Goal: Contribute content: Contribute content

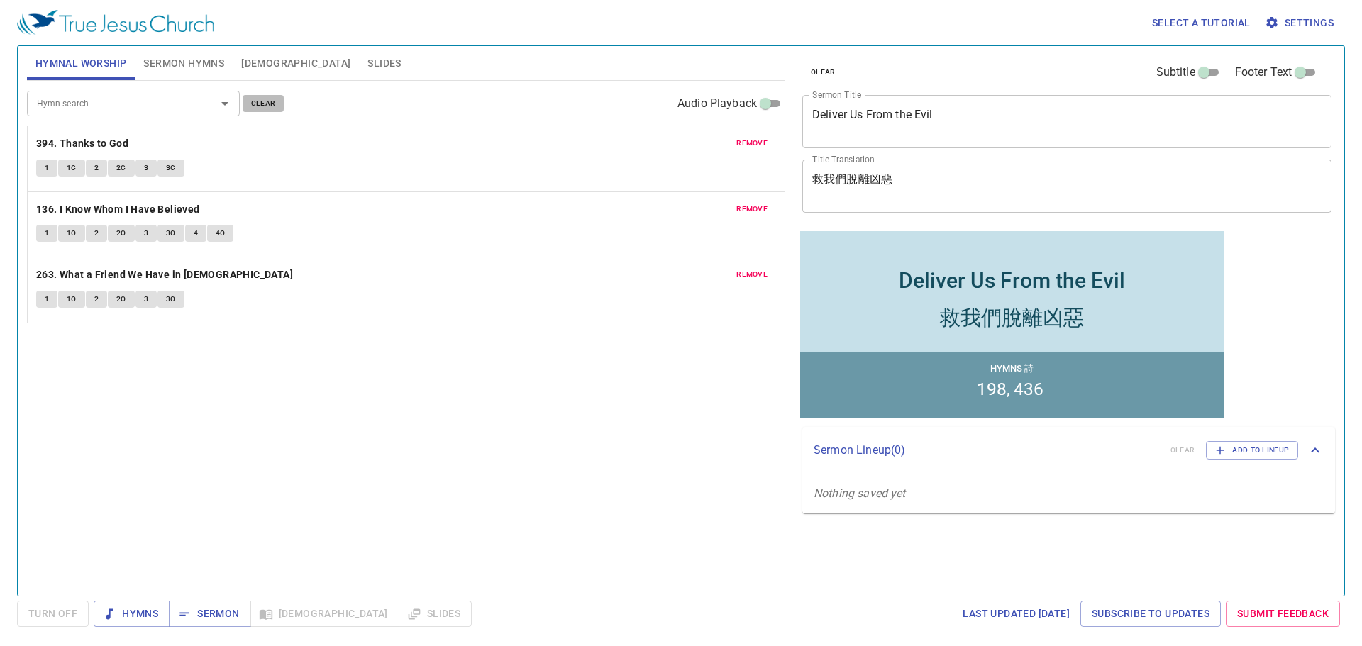
click at [258, 99] on span "clear" at bounding box center [263, 103] width 25 height 13
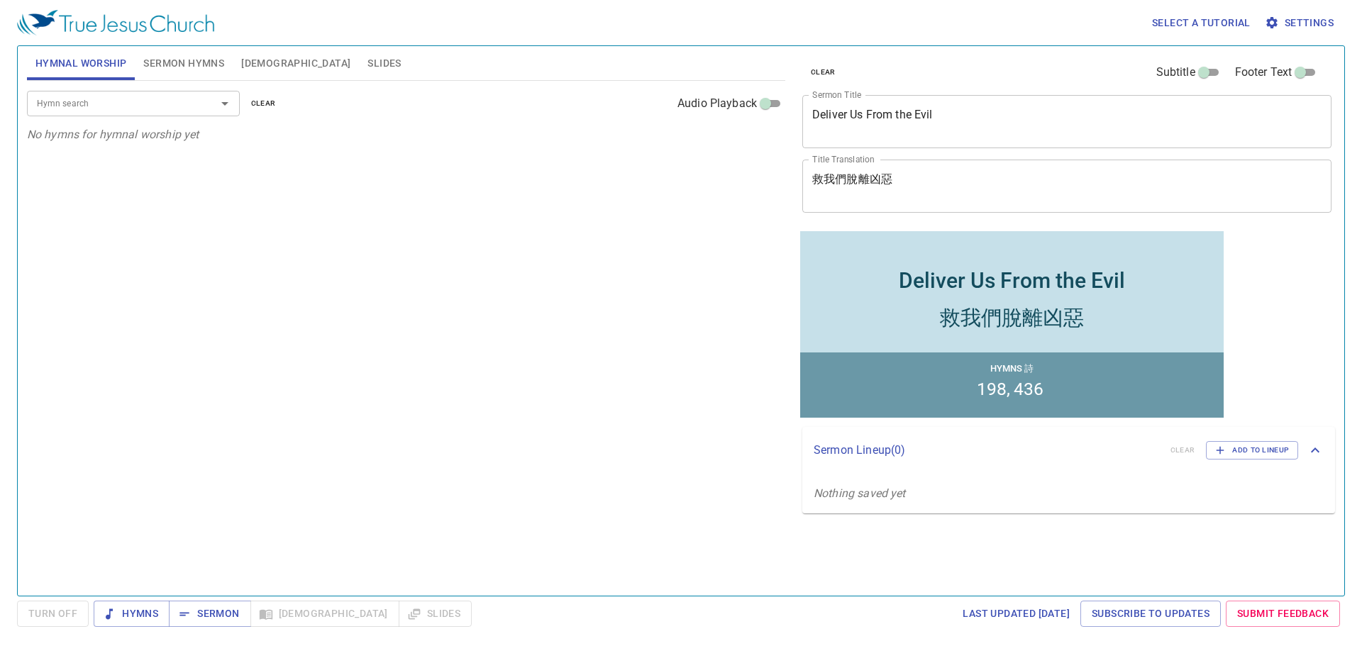
click at [175, 62] on span "Sermon Hymns" at bounding box center [183, 64] width 81 height 18
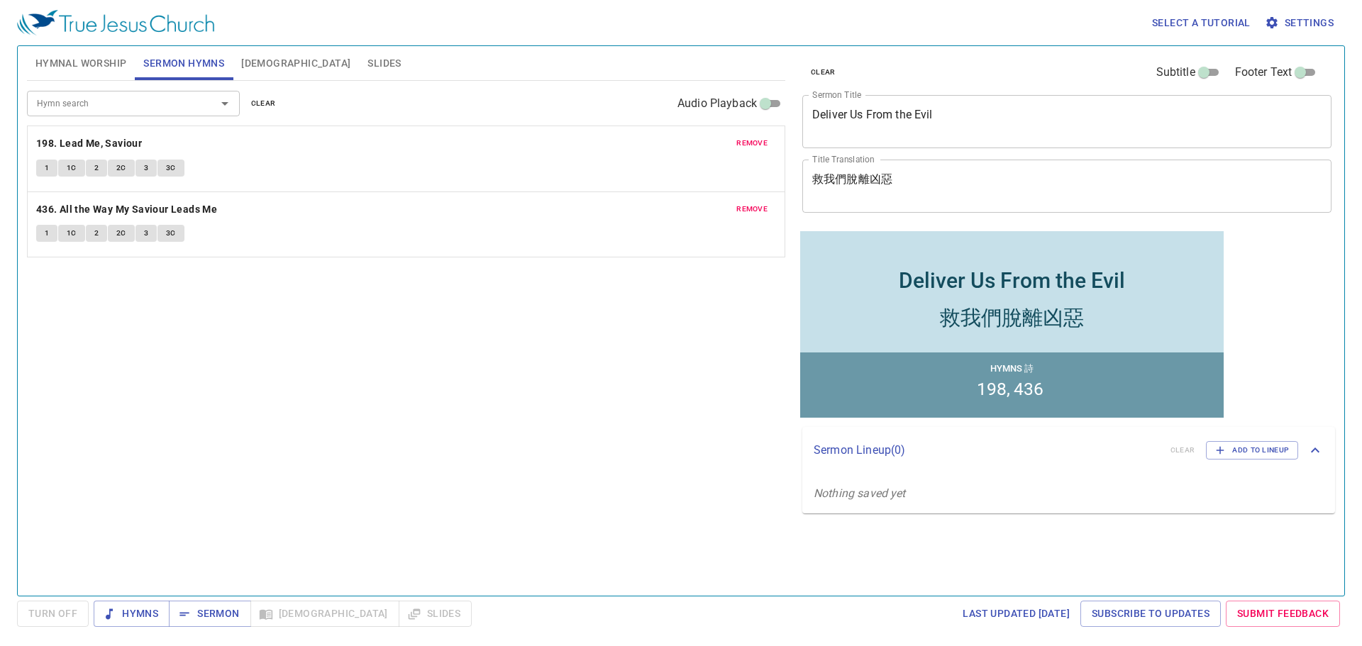
click at [735, 142] on button "remove" at bounding box center [752, 143] width 48 height 17
click at [738, 149] on span "remove" at bounding box center [751, 143] width 31 height 13
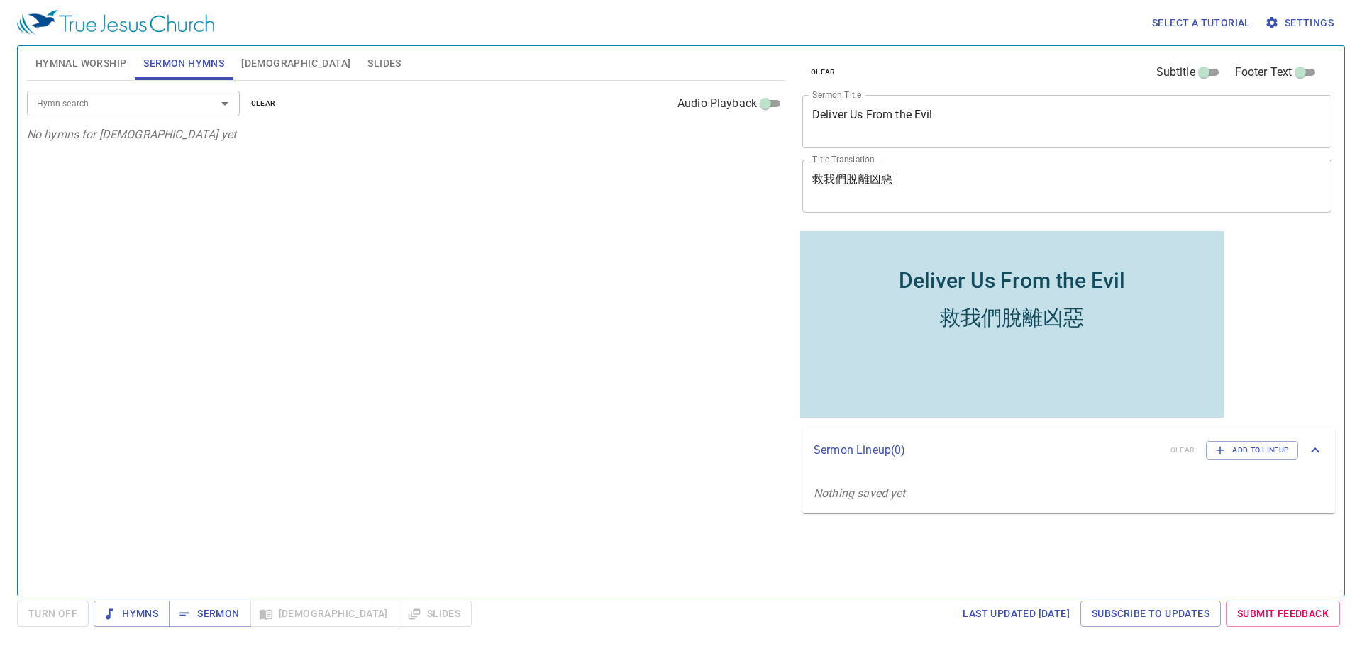
click at [97, 62] on span "Hymnal Worship" at bounding box center [80, 64] width 91 height 18
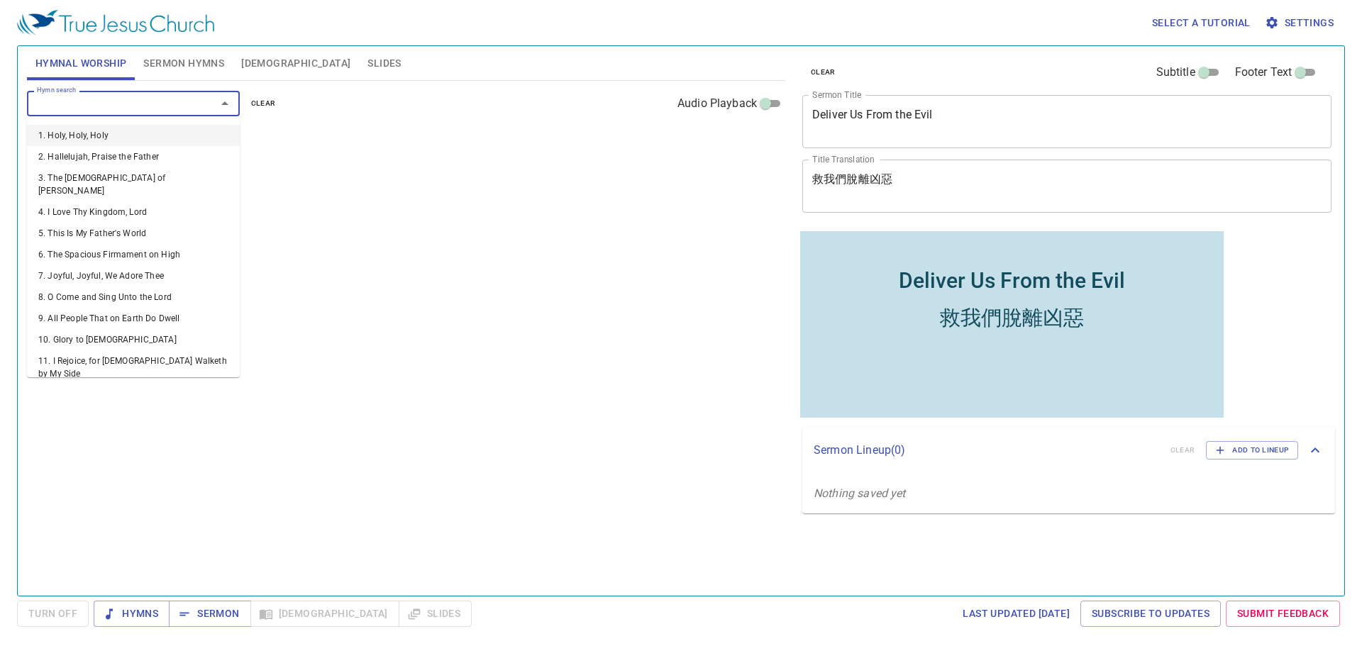
click at [108, 104] on input "Hymn search" at bounding box center [112, 103] width 162 height 16
type input "373"
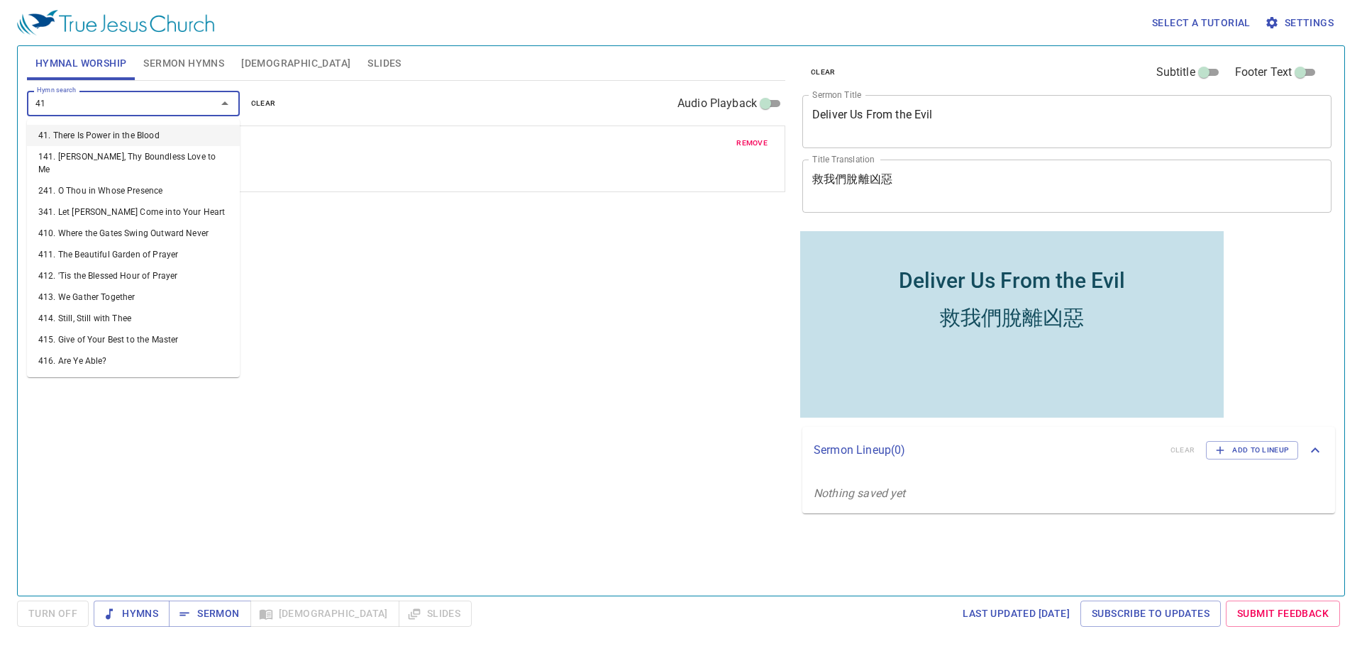
type input "411"
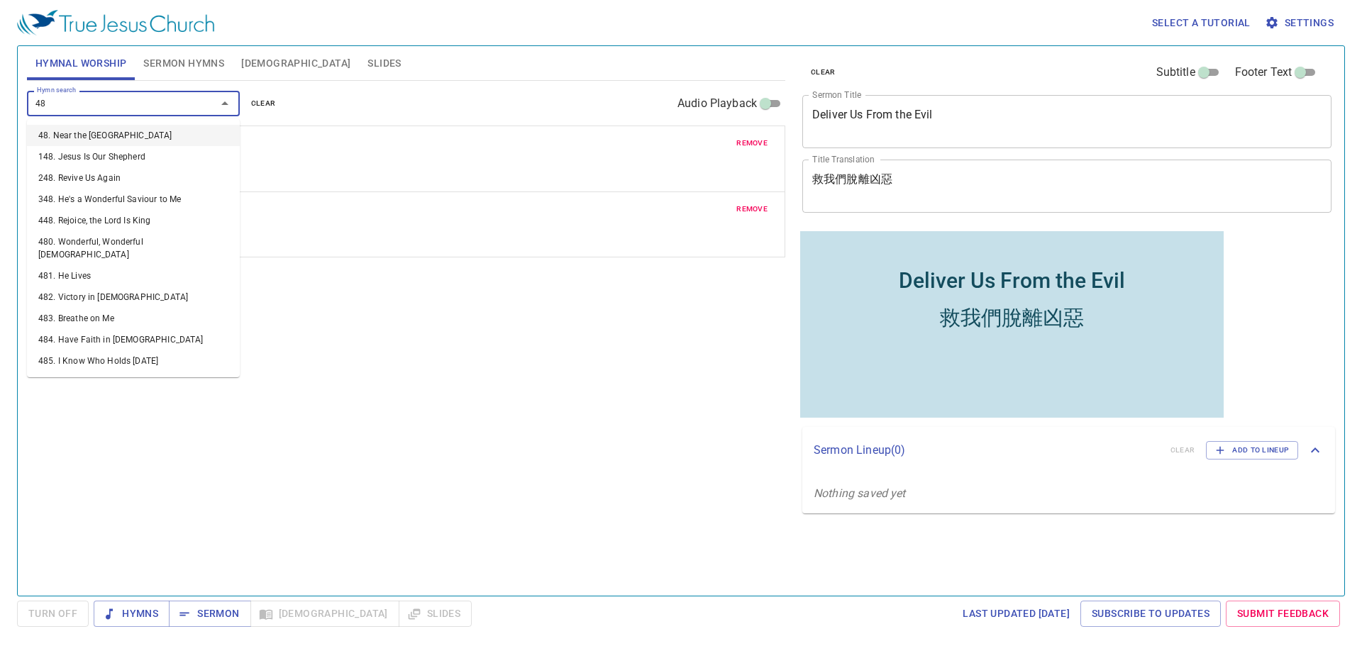
type input "484"
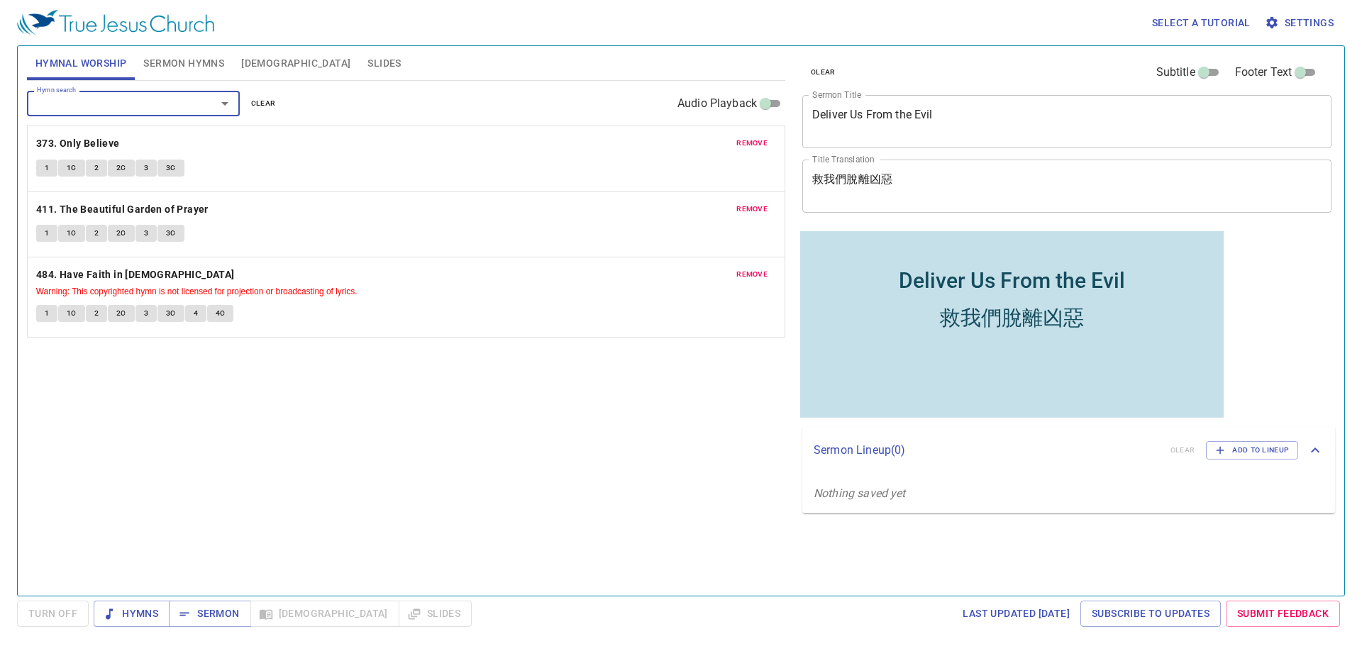
click at [176, 50] on button "Sermon Hymns" at bounding box center [184, 63] width 98 height 34
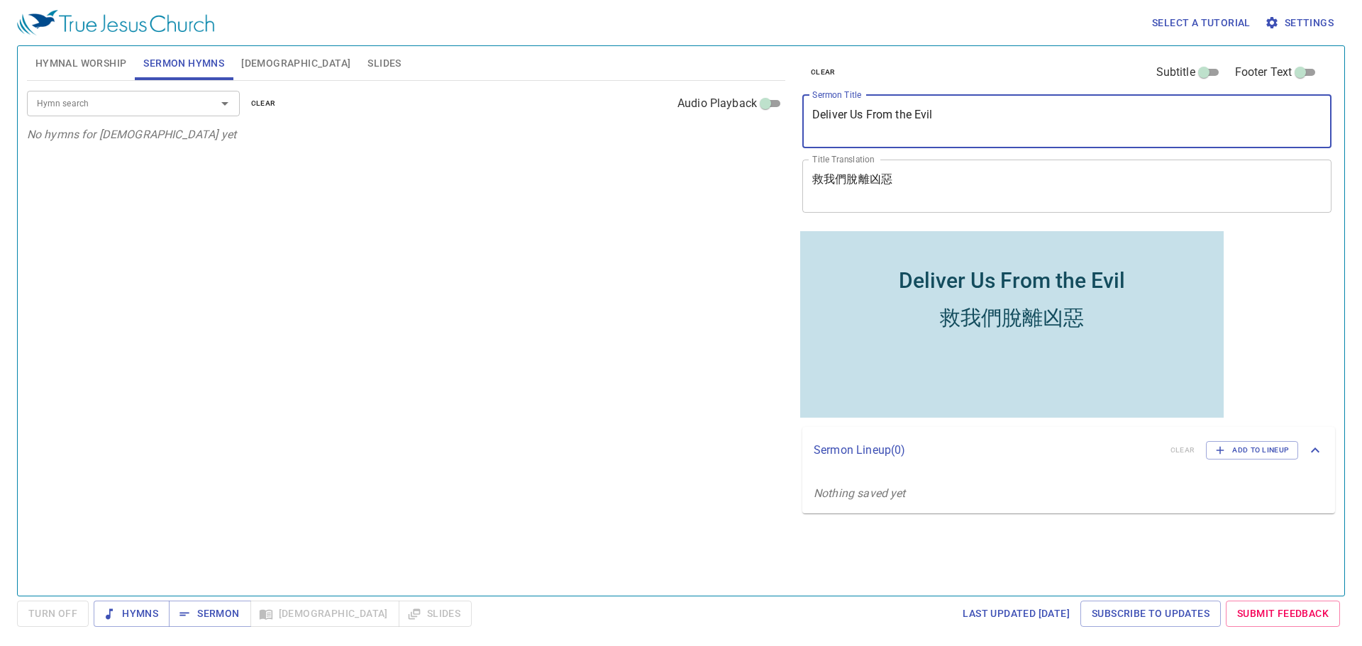
drag, startPoint x: 1001, startPoint y: 115, endPoint x: 793, endPoint y: 113, distance: 208.5
click at [793, 113] on div "clear Subtitle Footer Text Sermon Title Deliver Us From the Evil x Sermon Title…" at bounding box center [1066, 315] width 550 height 550
paste textarea "如何發福音傳單？ How to distribute gospel tracts?"
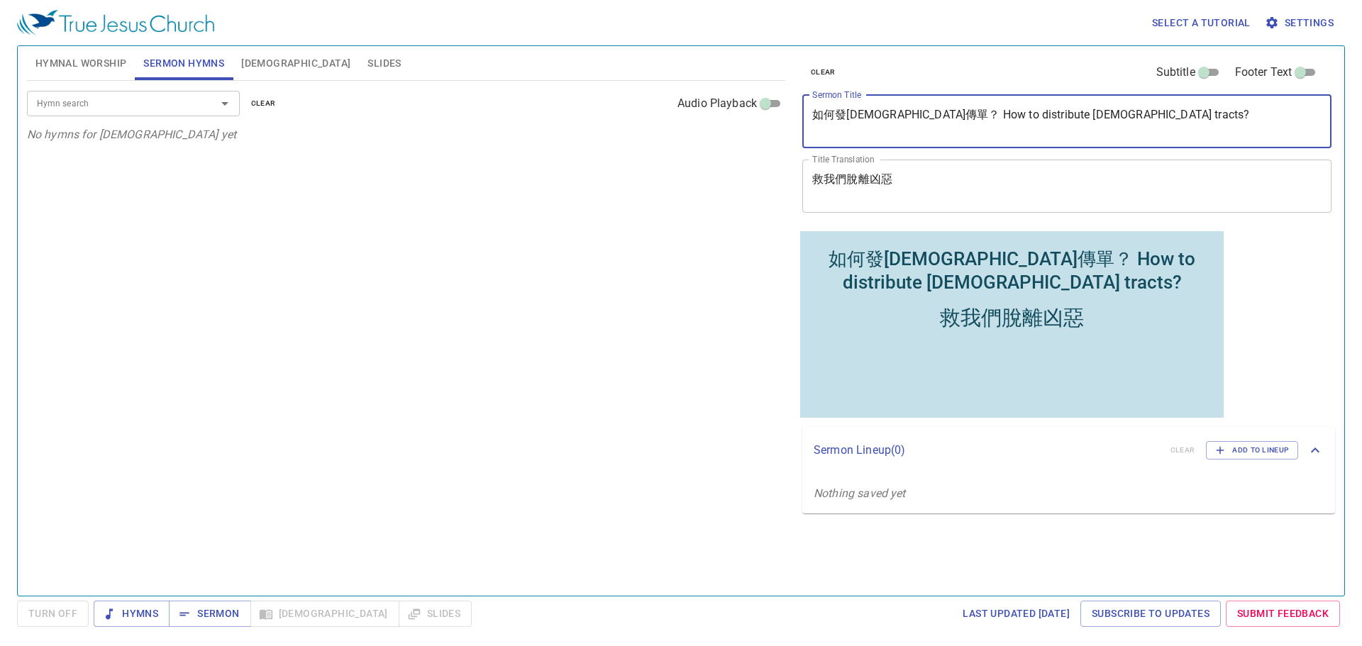
drag, startPoint x: 903, startPoint y: 112, endPoint x: 1169, endPoint y: 116, distance: 266.0
click at [1169, 116] on textarea "如何發福音傳單？ How to distribute gospel tracts?" at bounding box center [1066, 121] width 509 height 27
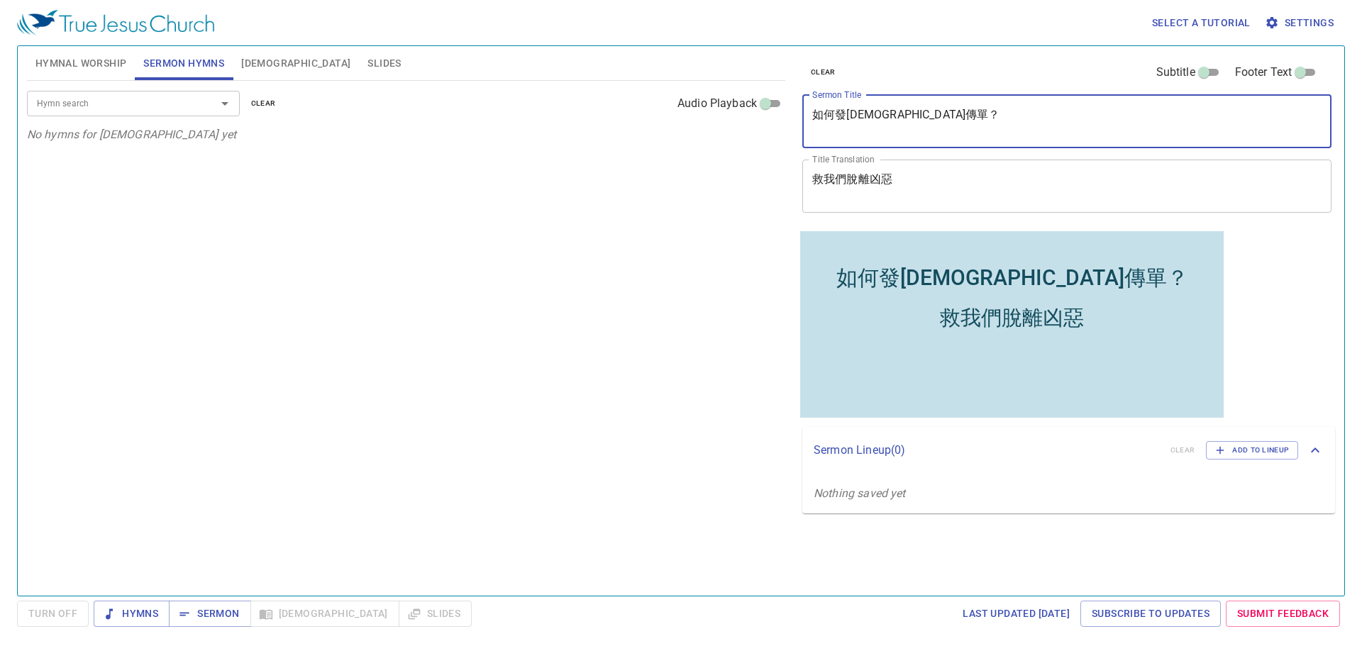
type textarea "如何發[DEMOGRAPHIC_DATA]傳單？"
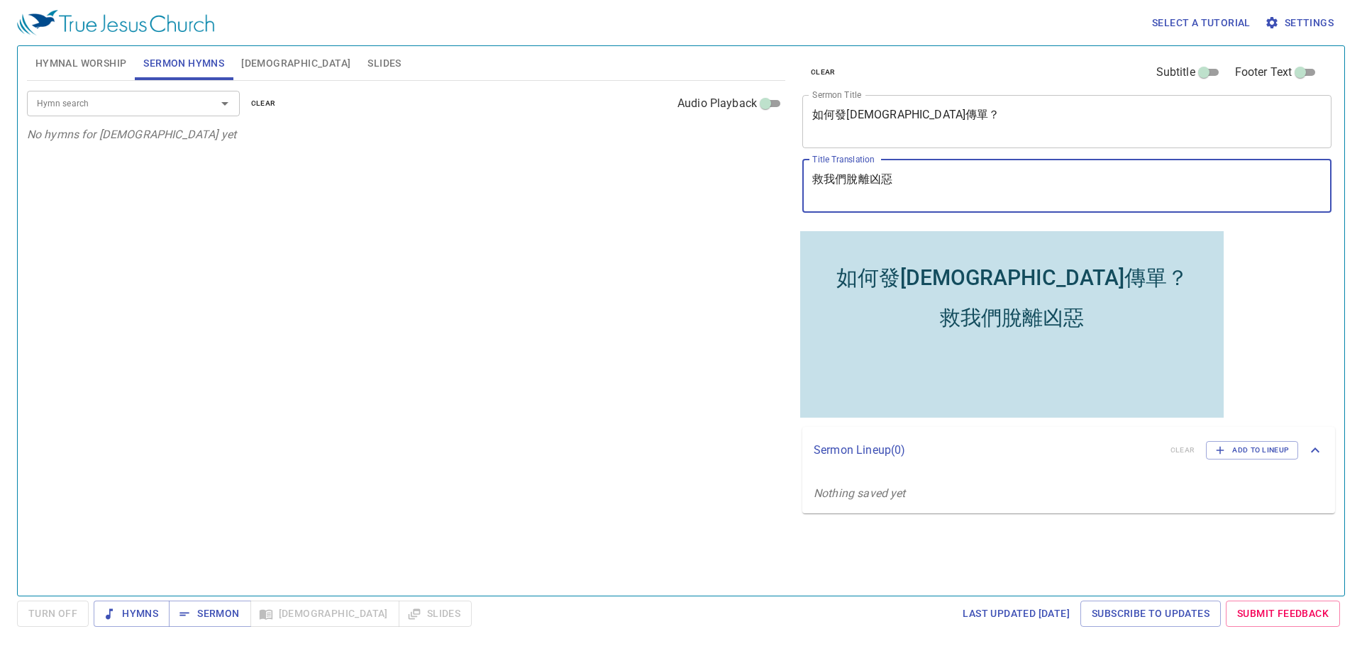
drag, startPoint x: 921, startPoint y: 176, endPoint x: 762, endPoint y: 176, distance: 158.1
click at [762, 176] on div "Hymnal Worship Sermon Hymns Bible Slides Hymn search Hymn search clear Audio Pl…" at bounding box center [680, 315] width 1319 height 550
paste textarea "How to distribute gospel tracts?"
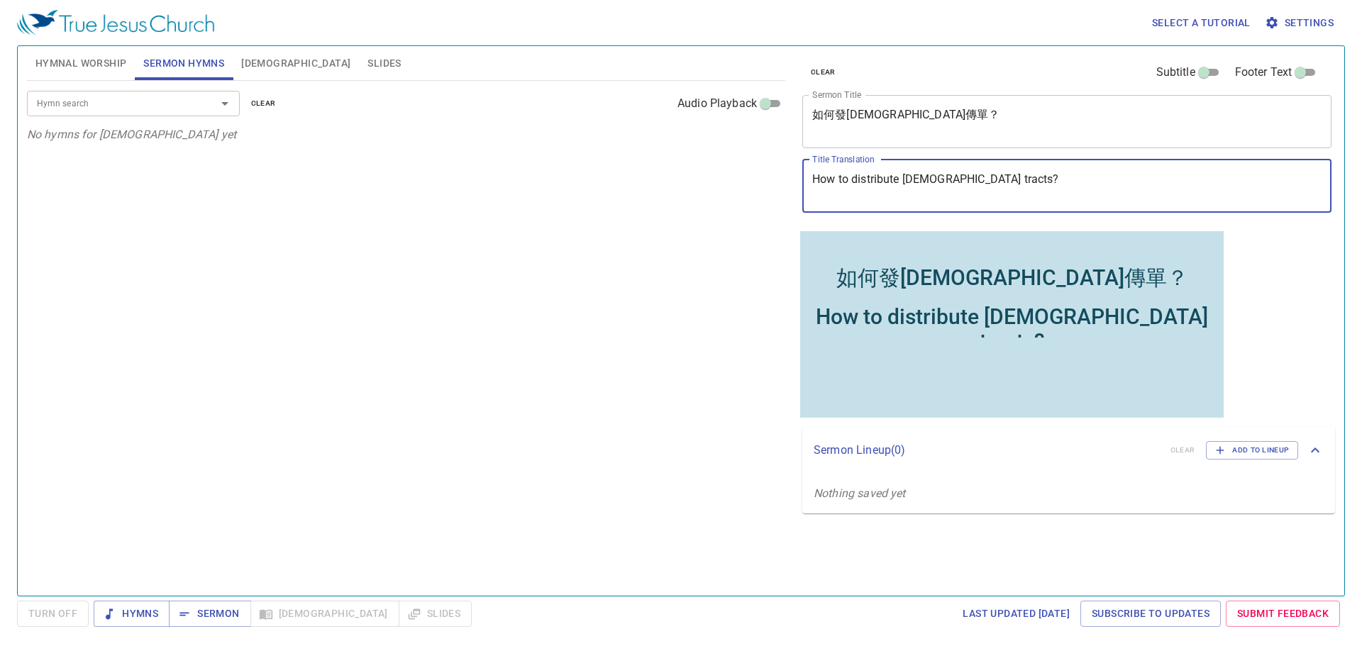
click at [817, 179] on textarea "How to distribute gospel tracts?" at bounding box center [1066, 185] width 509 height 27
drag, startPoint x: 837, startPoint y: 183, endPoint x: 230, endPoint y: 28, distance: 625.9
click at [843, 182] on textarea "How to distribute gospel tracts?" at bounding box center [1066, 185] width 509 height 27
type textarea "How To Distribute [DEMOGRAPHIC_DATA] Tracts?"
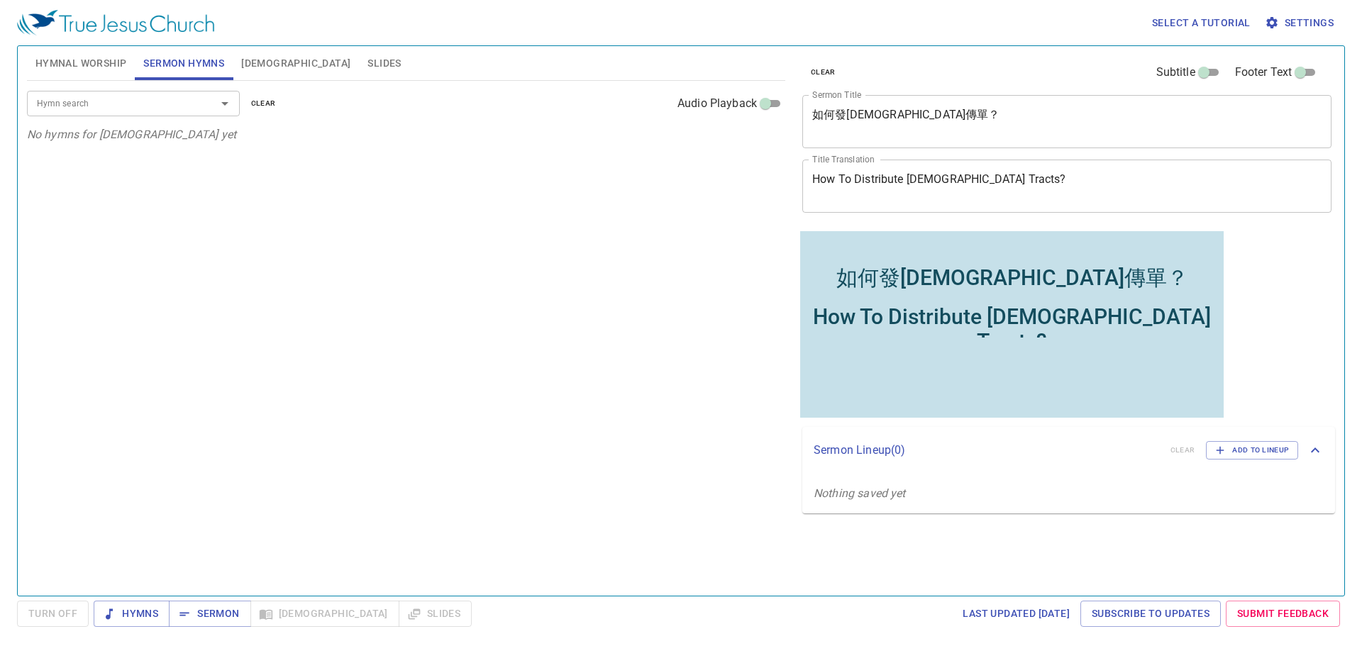
click at [692, 355] on div "Hymn search Hymn search clear Audio Playback No hymns for sermon yet" at bounding box center [406, 332] width 758 height 503
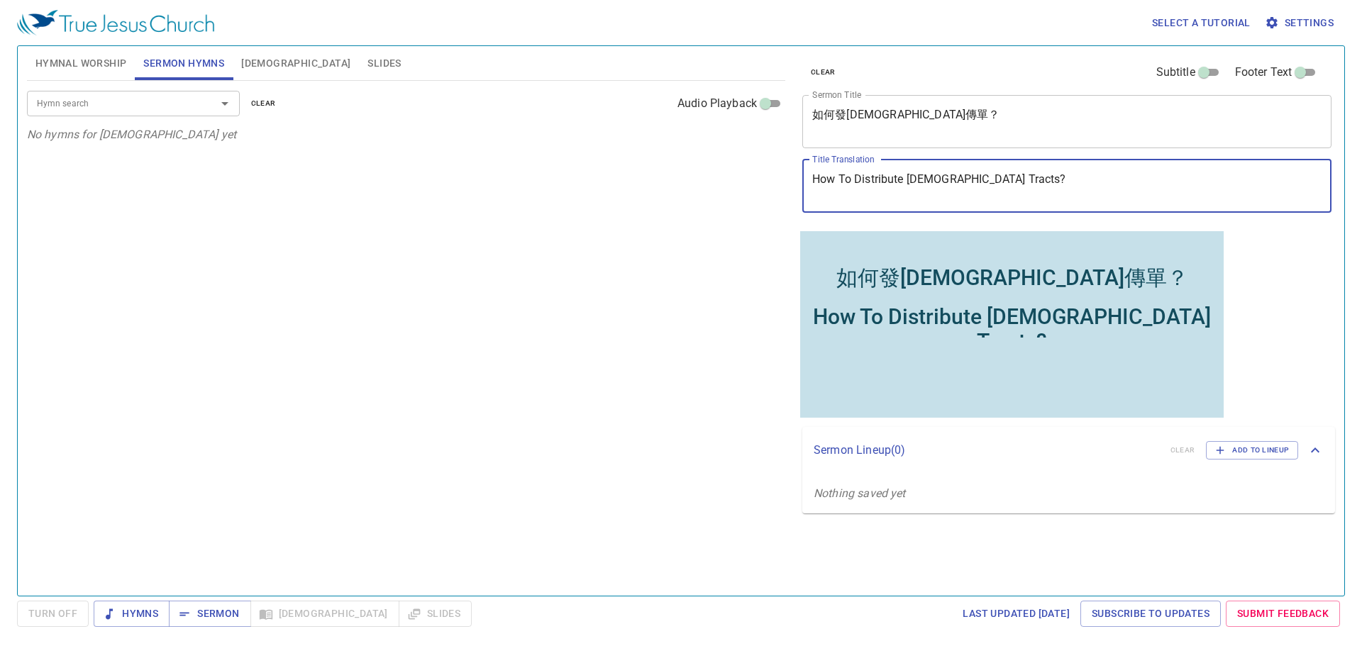
drag, startPoint x: 947, startPoint y: 180, endPoint x: 999, endPoint y: 173, distance: 51.6
click at [999, 173] on textarea "How To Distribute [DEMOGRAPHIC_DATA] Tracts?" at bounding box center [1066, 185] width 509 height 27
click at [182, 98] on input "Hymn search" at bounding box center [112, 103] width 162 height 16
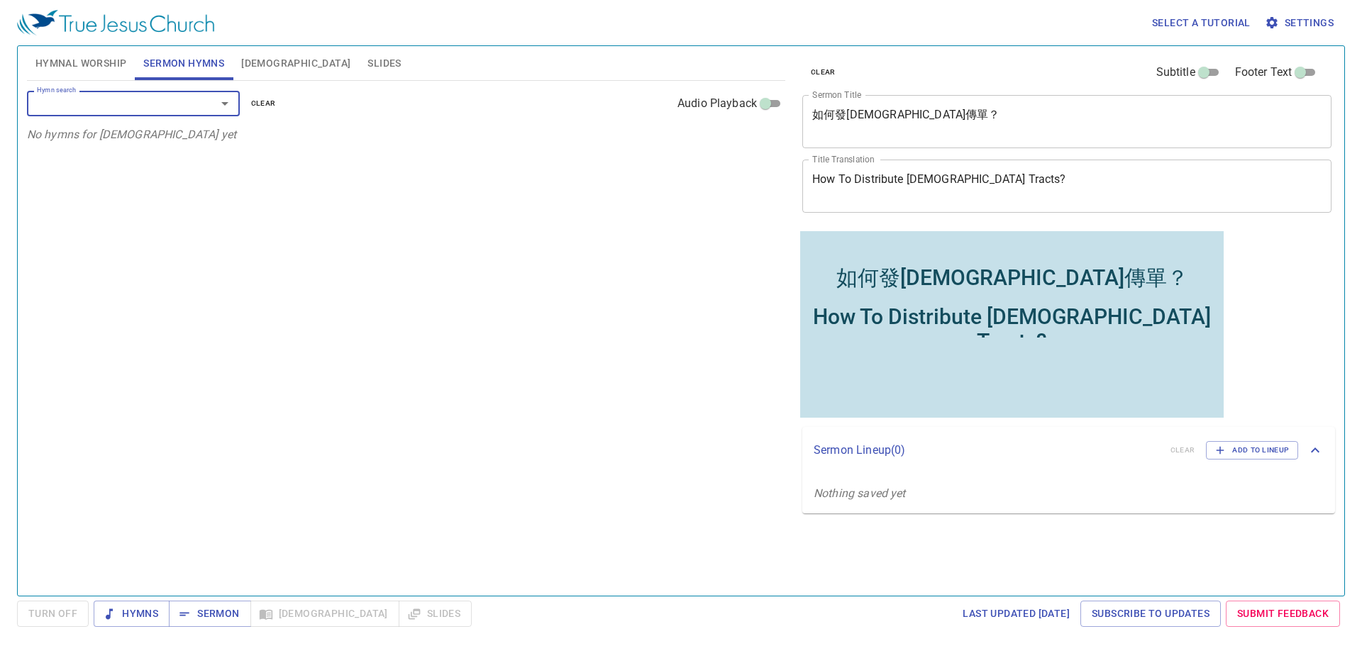
click at [137, 109] on input "Hymn search" at bounding box center [112, 103] width 162 height 16
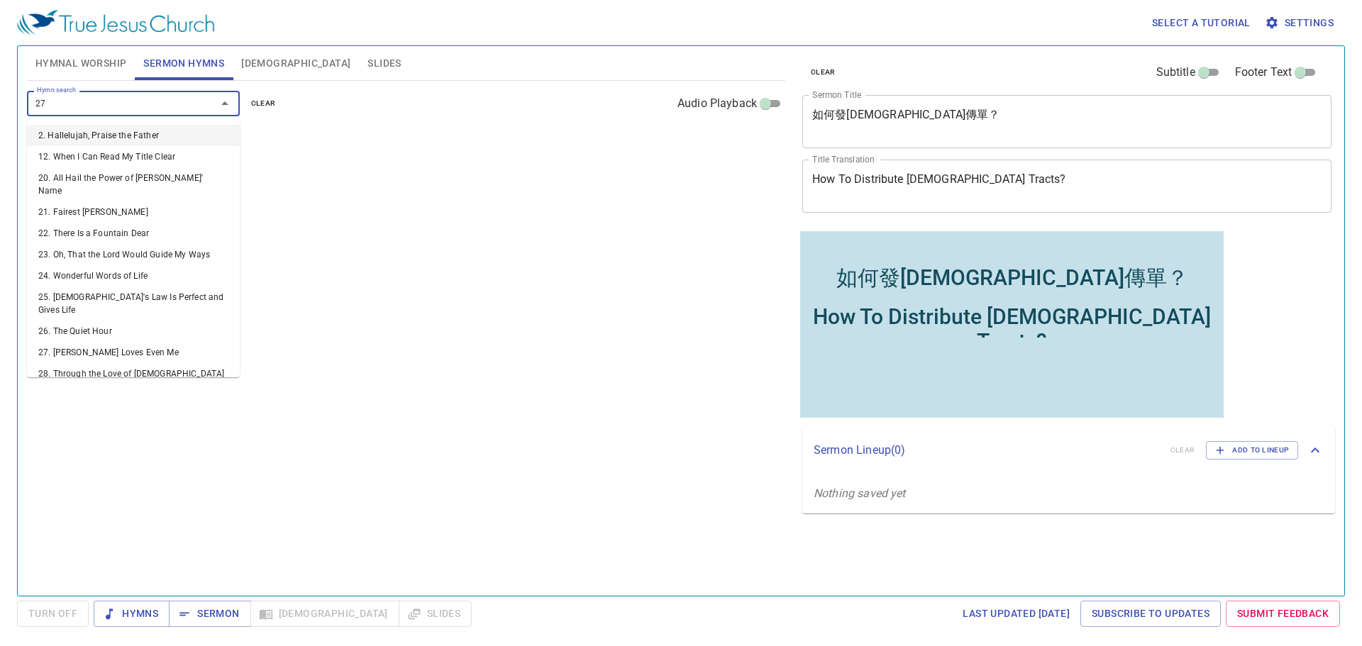
type input "277"
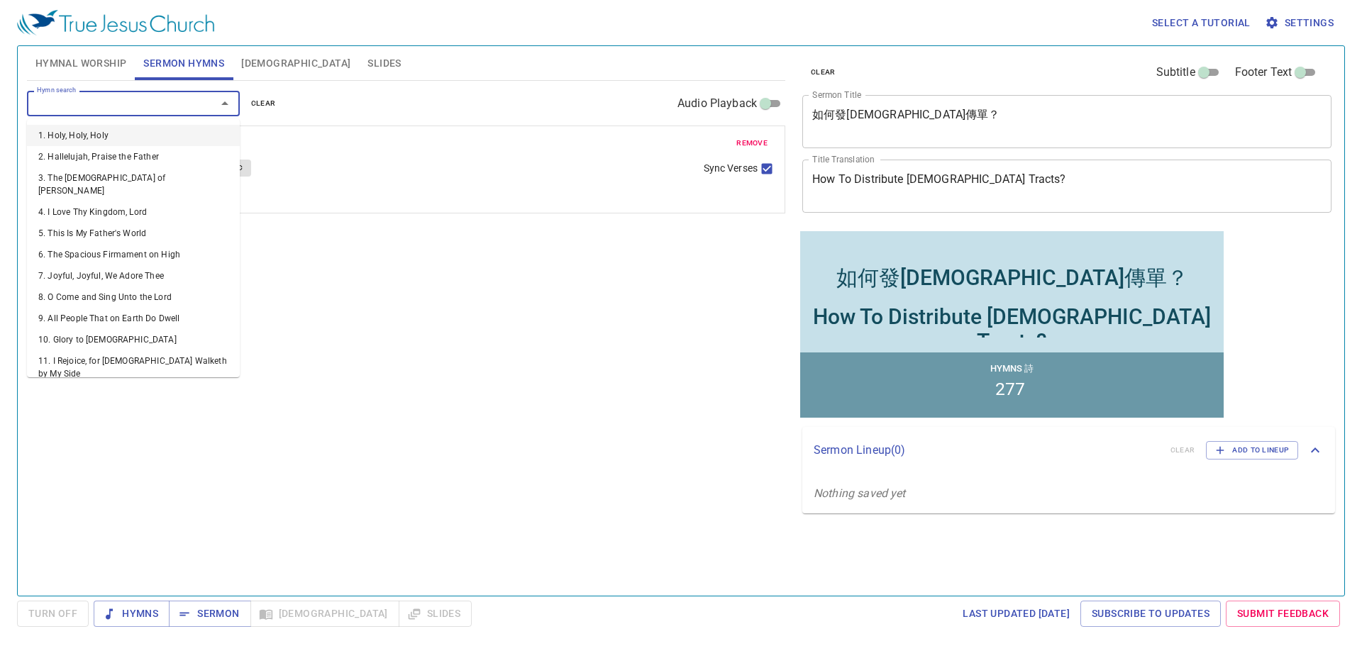
click at [138, 104] on input "Hymn search" at bounding box center [112, 103] width 162 height 16
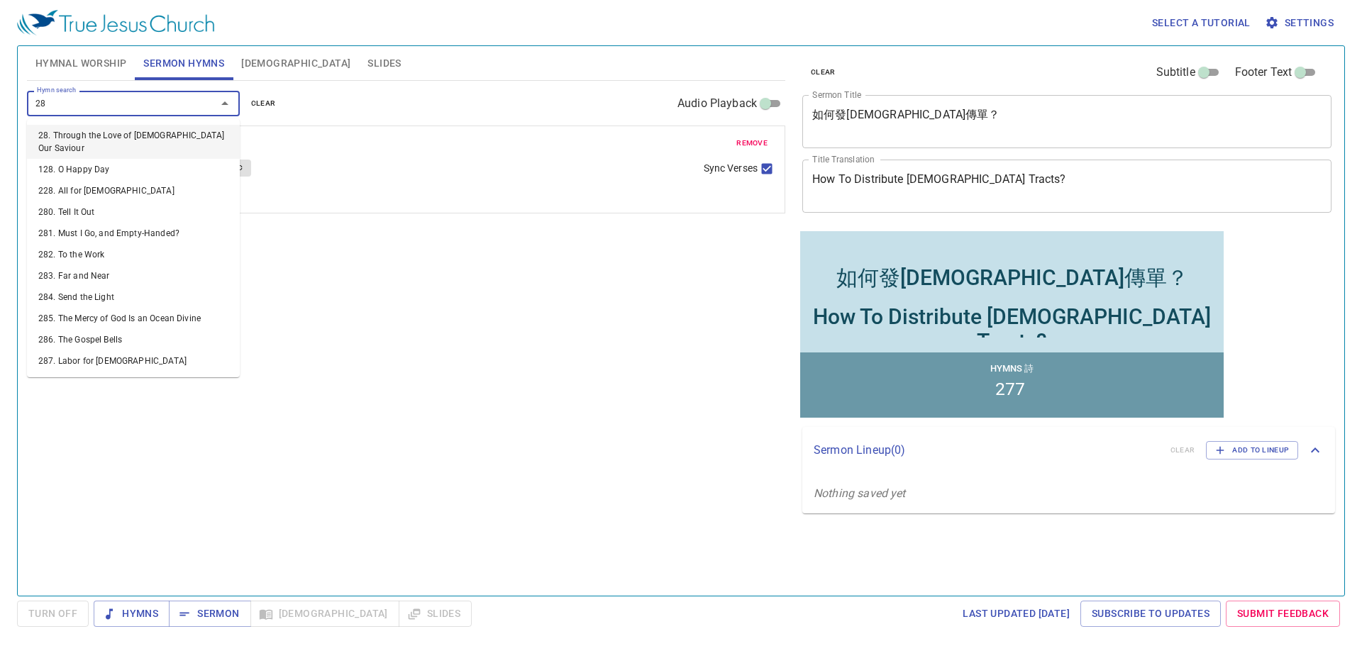
type input "280"
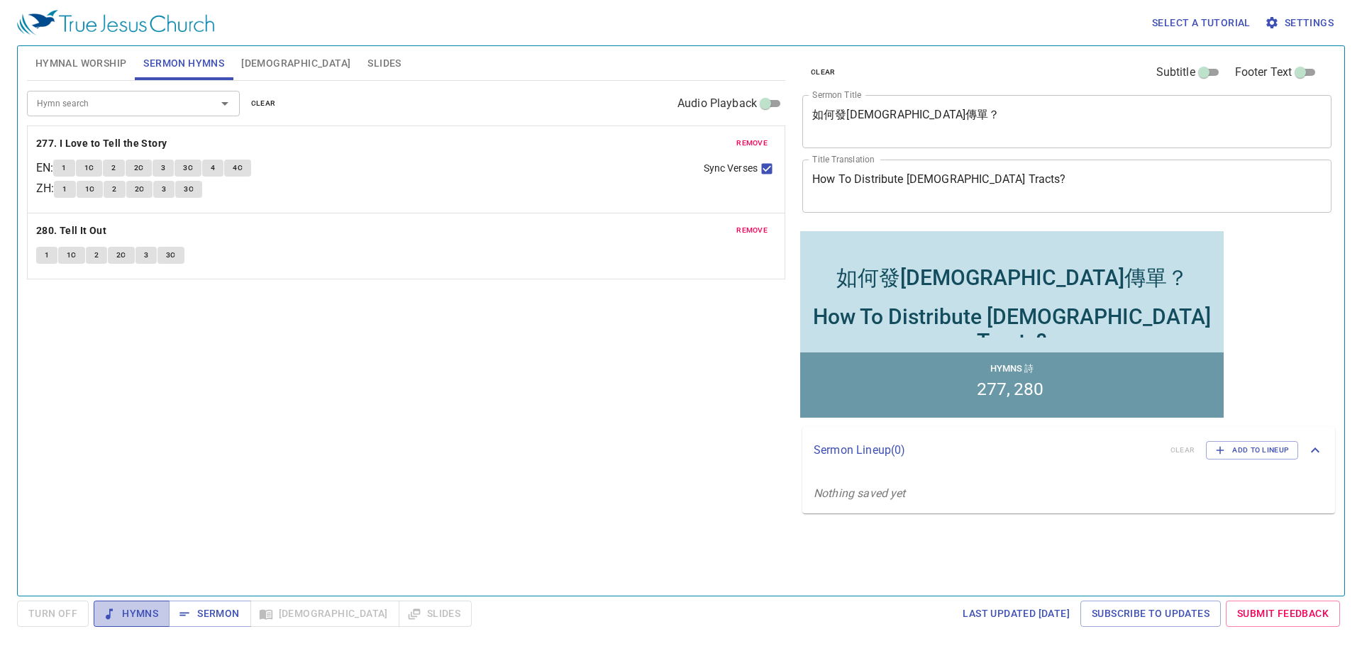
click at [130, 608] on span "Hymns" at bounding box center [131, 614] width 53 height 18
click at [367, 59] on span "Slides" at bounding box center [383, 64] width 33 height 18
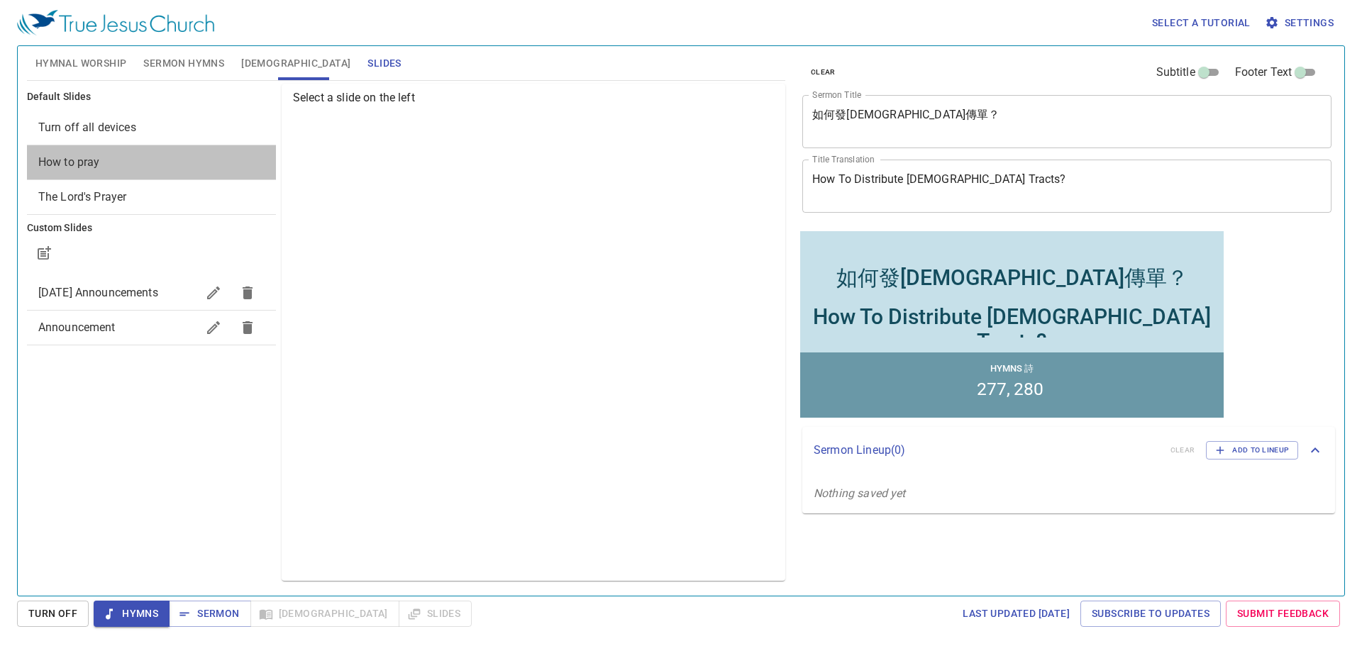
click at [77, 162] on span "How to pray" at bounding box center [69, 161] width 62 height 13
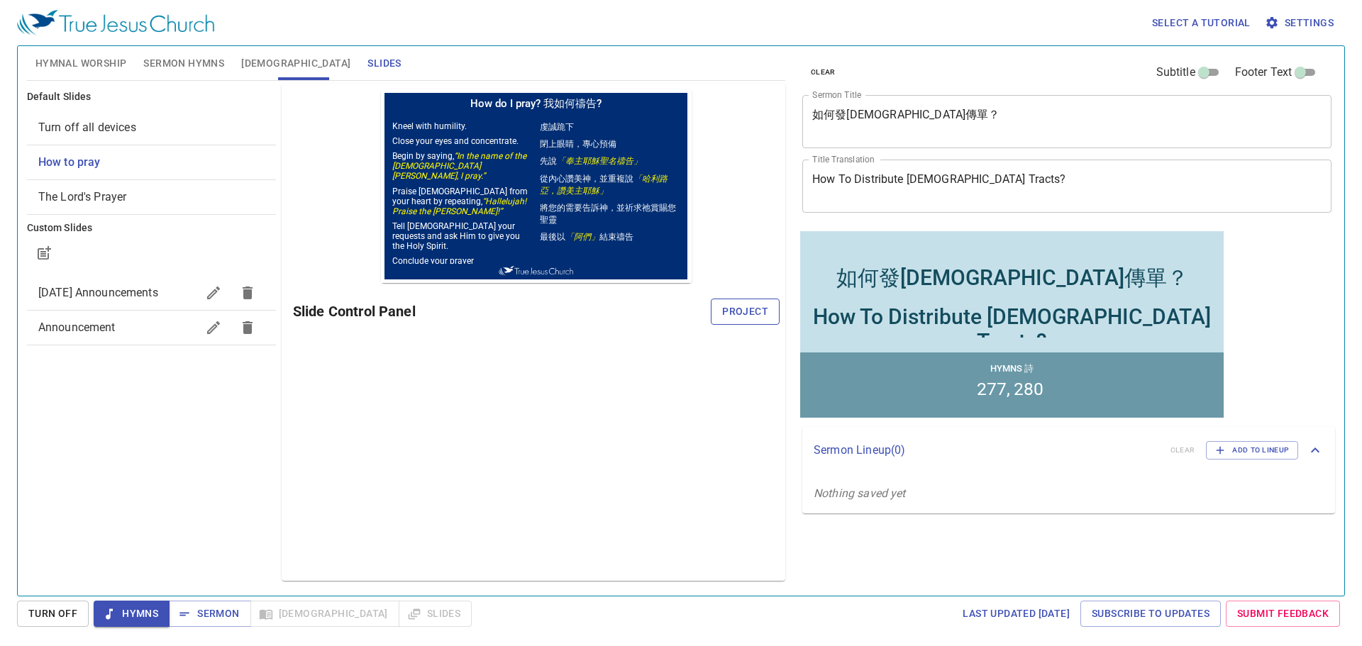
click at [740, 311] on span "Project" at bounding box center [745, 312] width 46 height 18
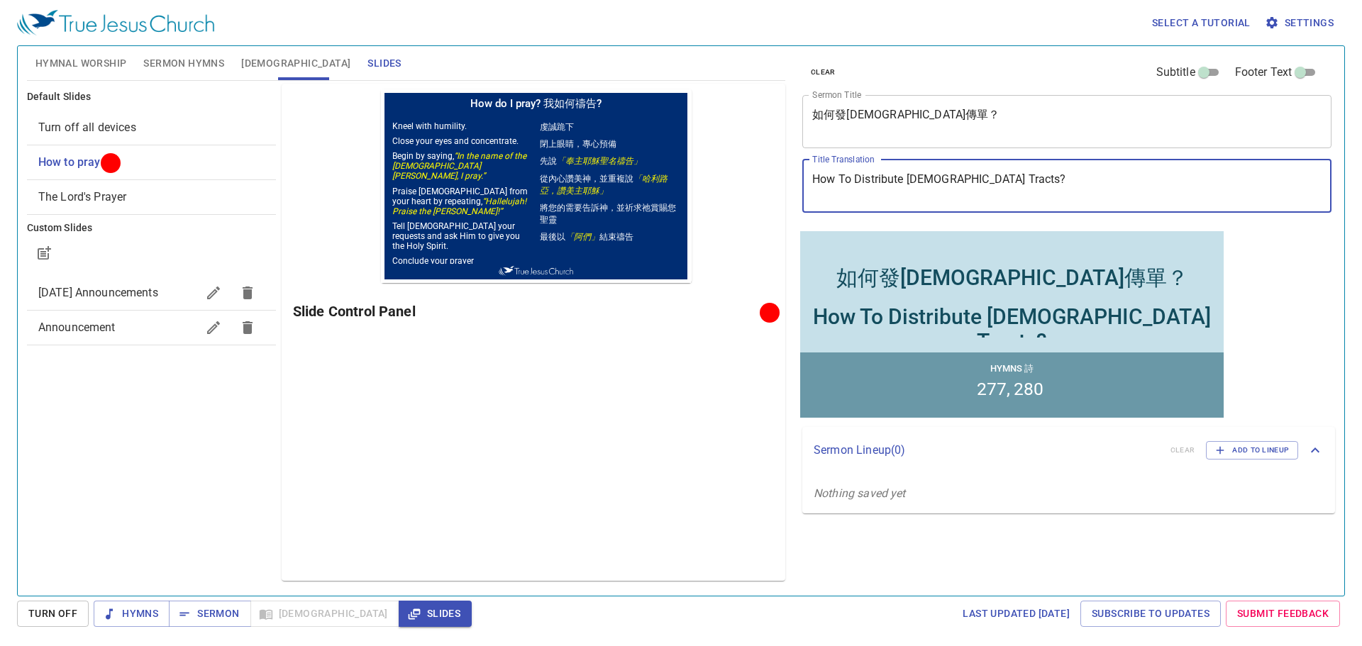
drag, startPoint x: 1011, startPoint y: 179, endPoint x: 814, endPoint y: 185, distance: 197.2
click at [814, 185] on textarea "How To Distribute [DEMOGRAPHIC_DATA] Tracts?" at bounding box center [1066, 185] width 509 height 27
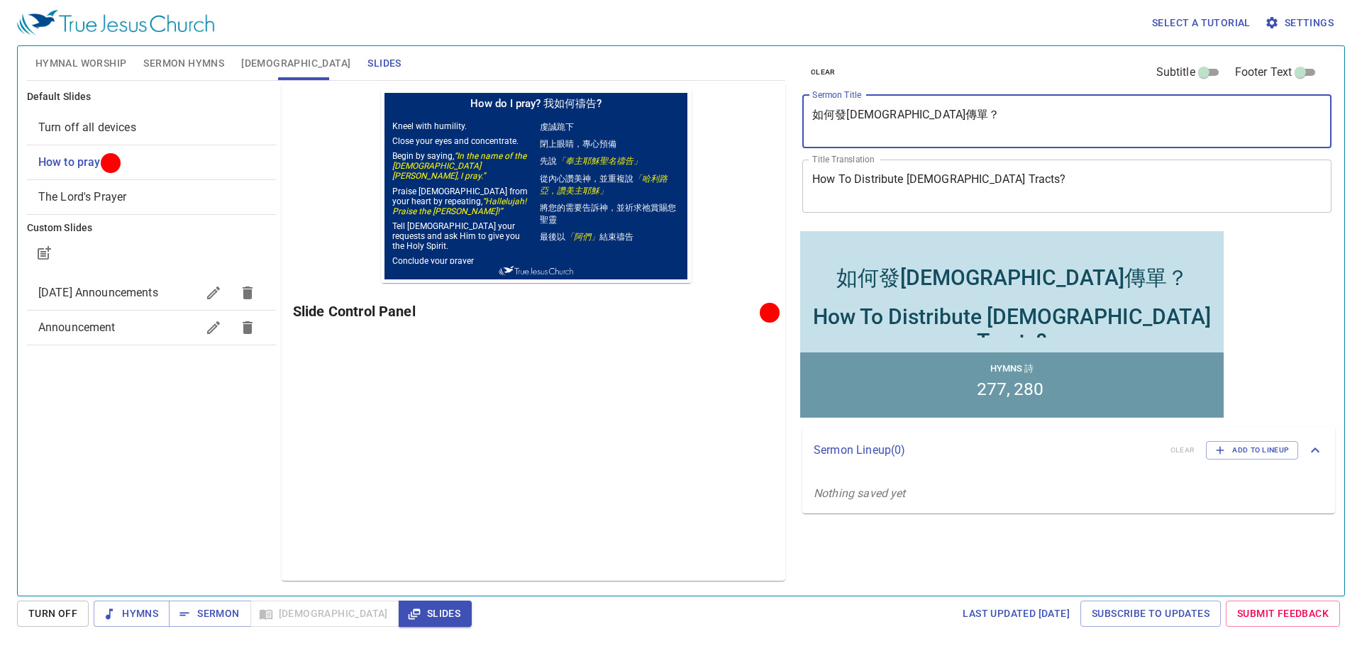
drag, startPoint x: 896, startPoint y: 118, endPoint x: 754, endPoint y: 121, distance: 141.9
click at [754, 121] on div "Hymnal Worship Sermon Hymns Bible Slides Hymn search Hymn search clear Audio Pl…" at bounding box center [680, 315] width 1319 height 550
click at [100, 57] on span "Hymnal Worship" at bounding box center [80, 64] width 91 height 18
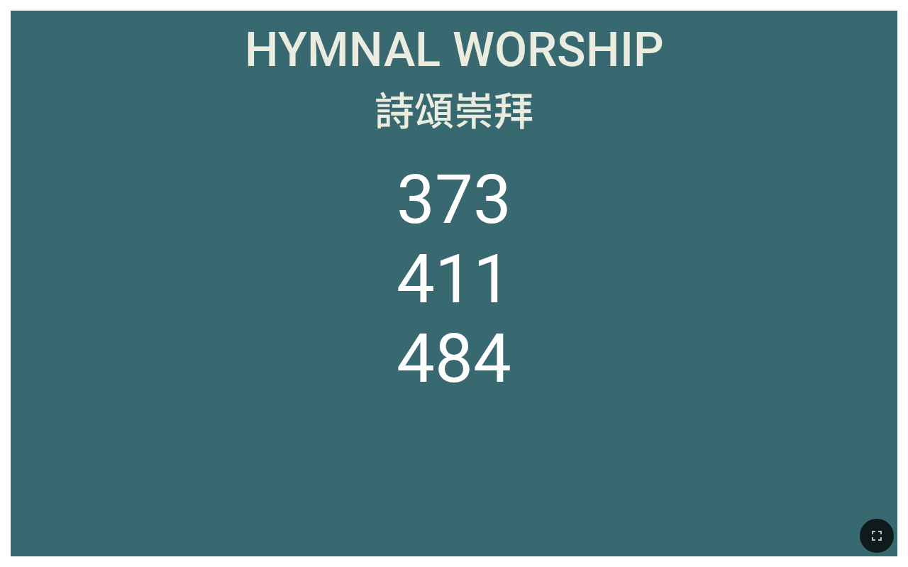
click at [881, 533] on icon "button" at bounding box center [877, 535] width 10 height 10
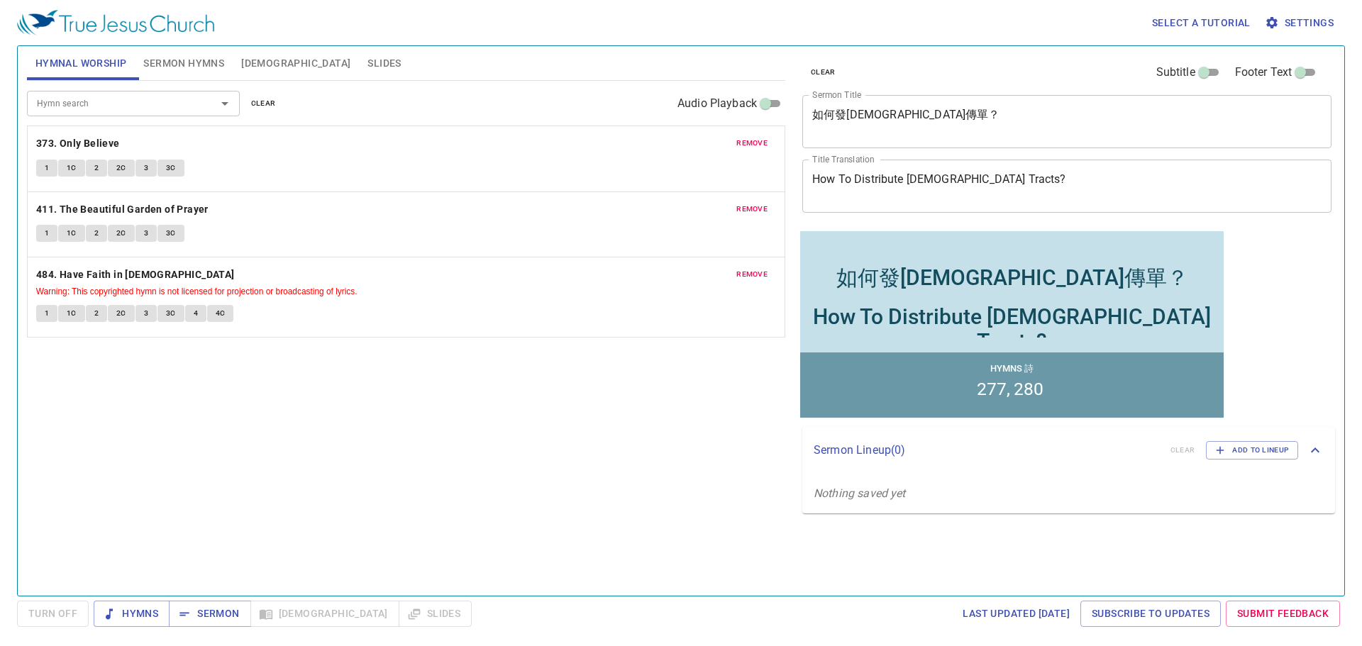
click at [359, 52] on button "Slides" at bounding box center [384, 63] width 50 height 34
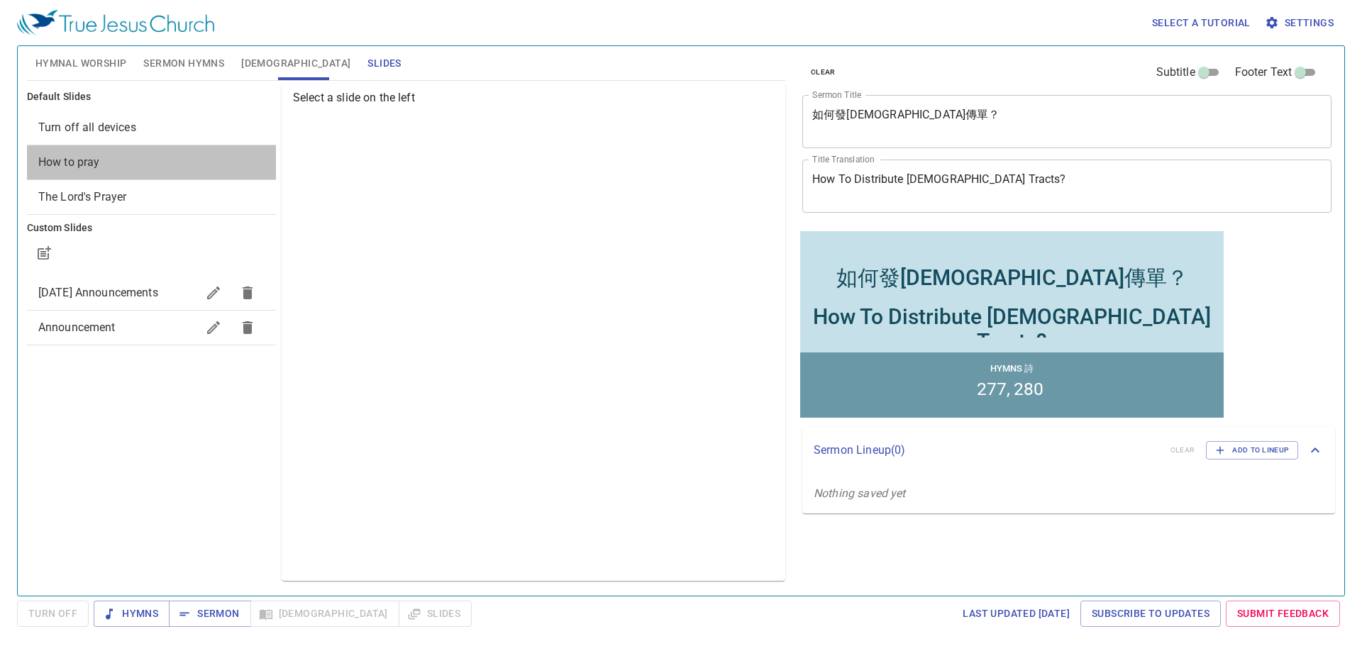
click at [84, 161] on span "How to pray" at bounding box center [69, 161] width 62 height 13
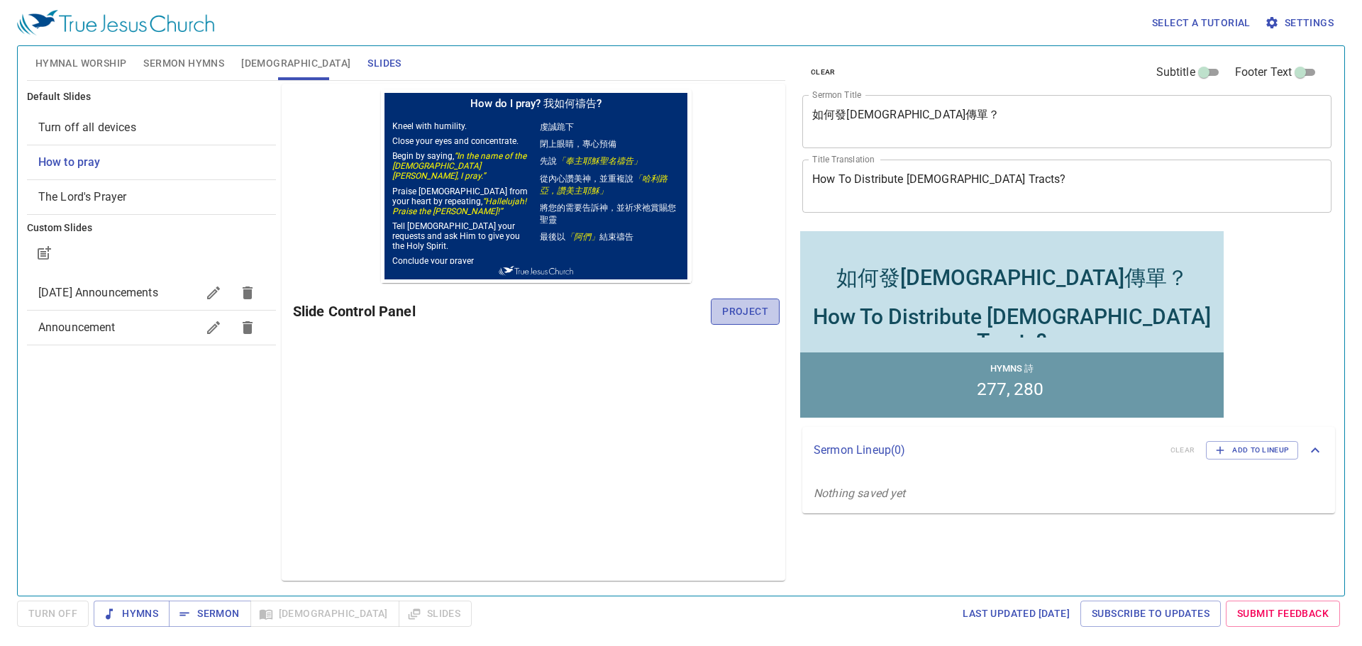
click at [743, 318] on span "Project" at bounding box center [745, 312] width 46 height 18
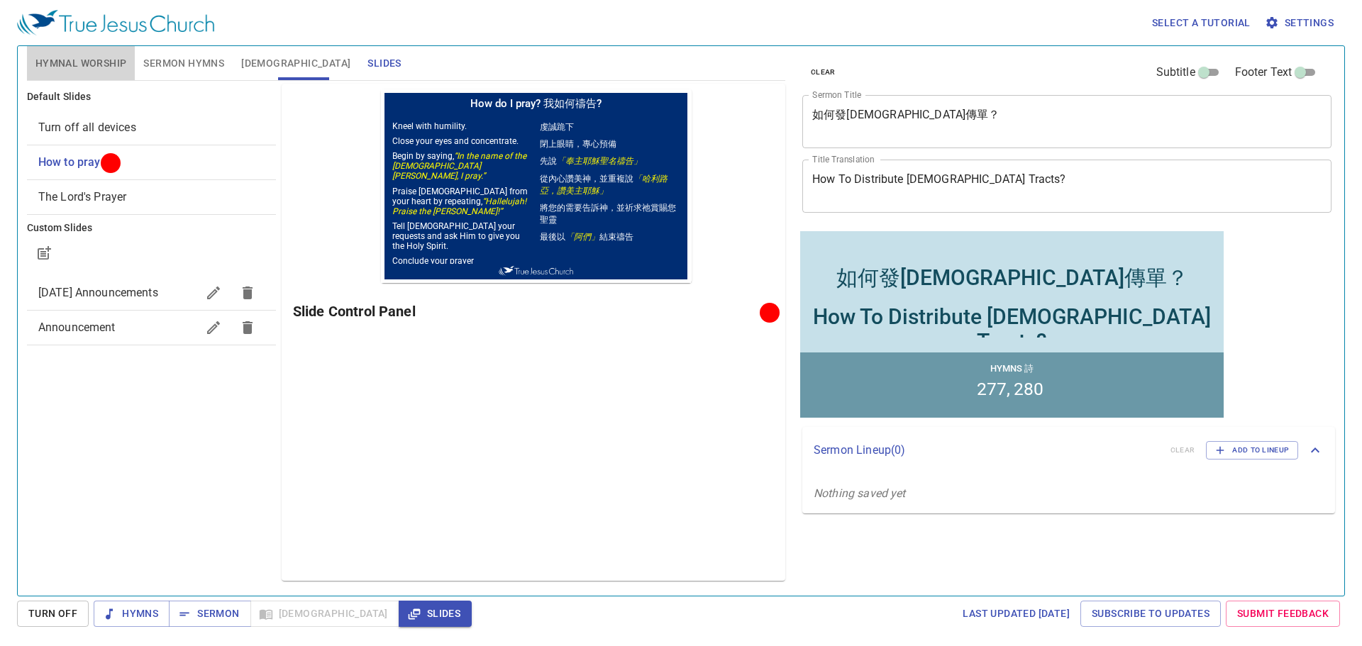
click at [66, 57] on span "Hymnal Worship" at bounding box center [80, 64] width 91 height 18
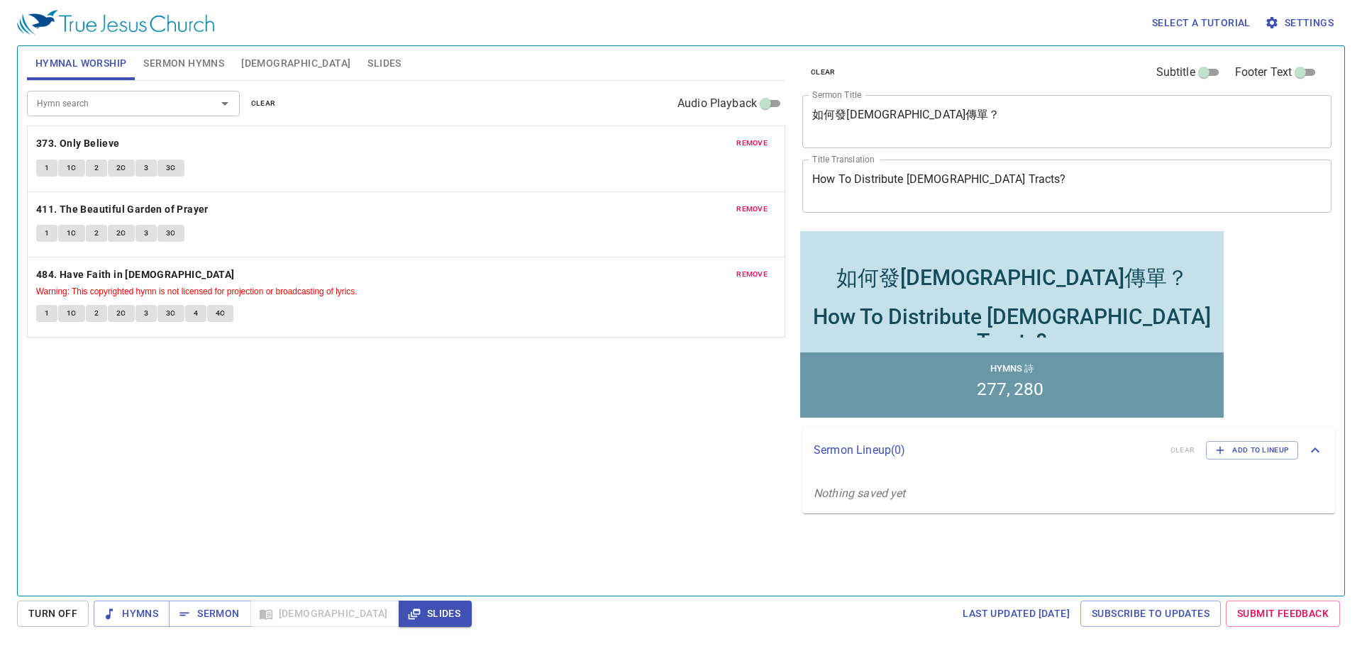
click at [178, 55] on span "Sermon Hymns" at bounding box center [183, 64] width 81 height 18
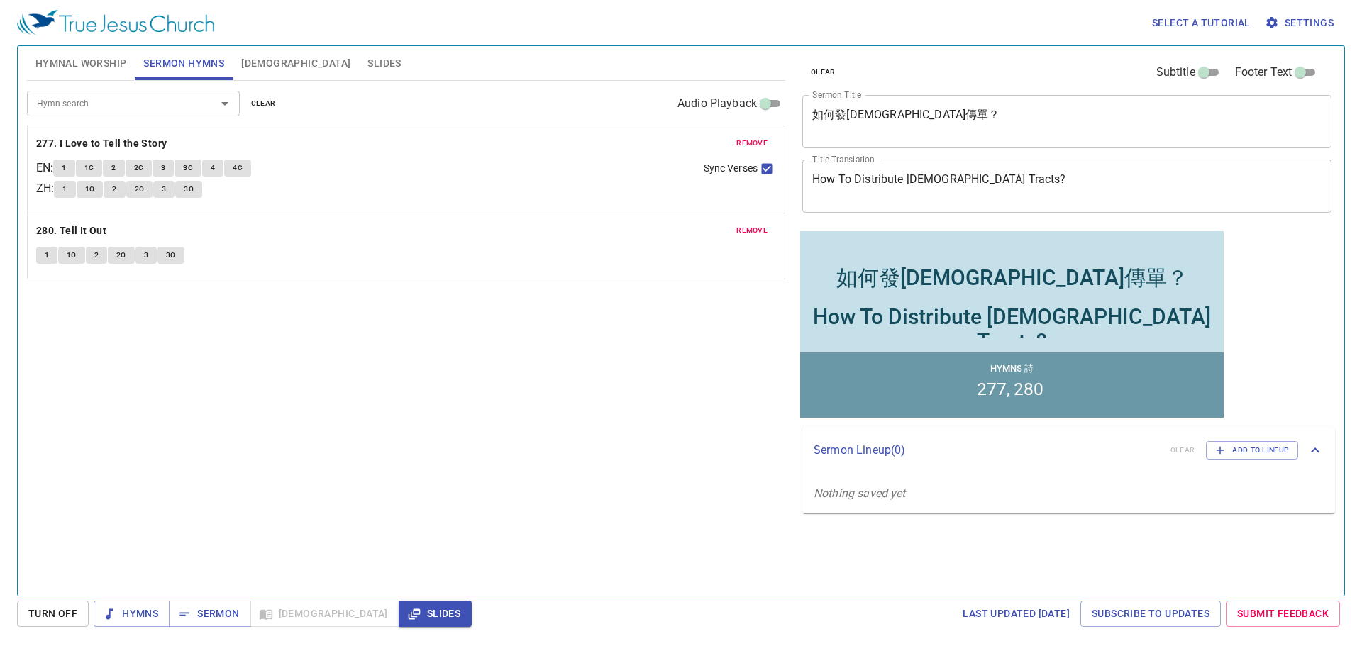
click at [68, 67] on span "Hymnal Worship" at bounding box center [80, 64] width 91 height 18
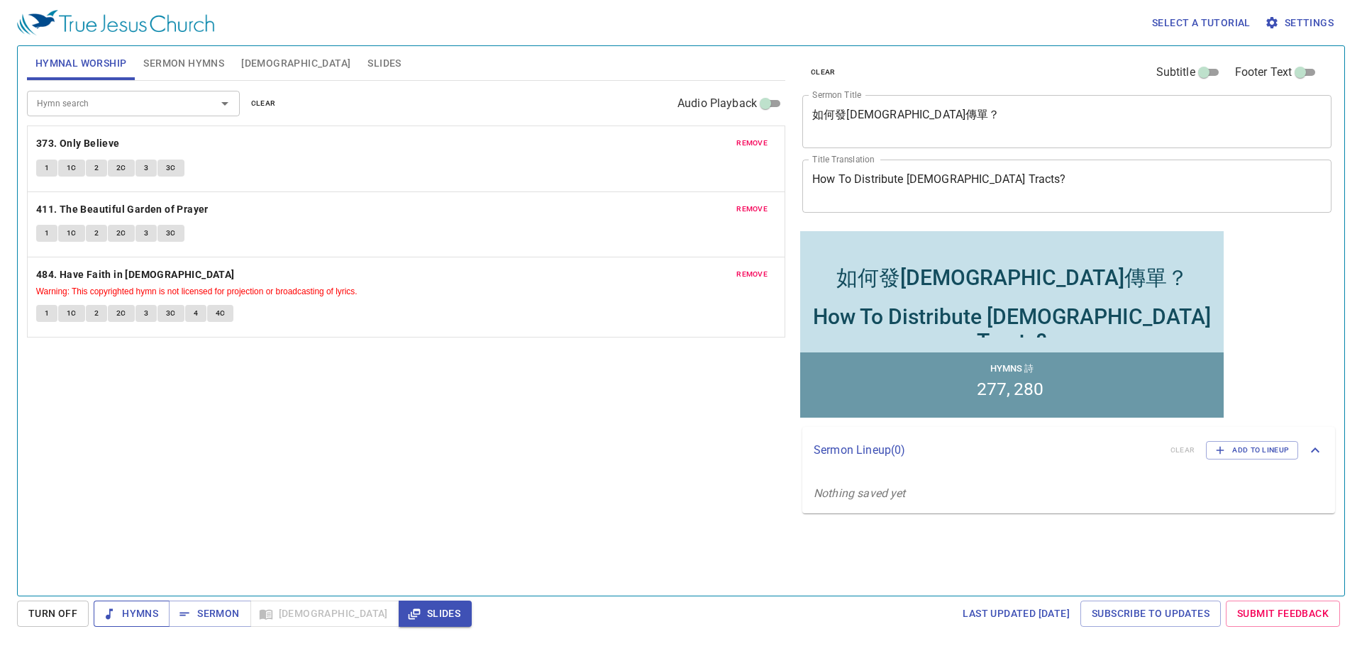
click at [111, 608] on icon "button" at bounding box center [109, 614] width 14 height 14
click at [84, 140] on b "373. Only Believe" at bounding box center [78, 144] width 84 height 18
click at [43, 169] on button "1" at bounding box center [46, 168] width 21 height 17
click at [71, 168] on span "1C" at bounding box center [72, 168] width 10 height 13
click at [101, 164] on button "2" at bounding box center [96, 168] width 21 height 17
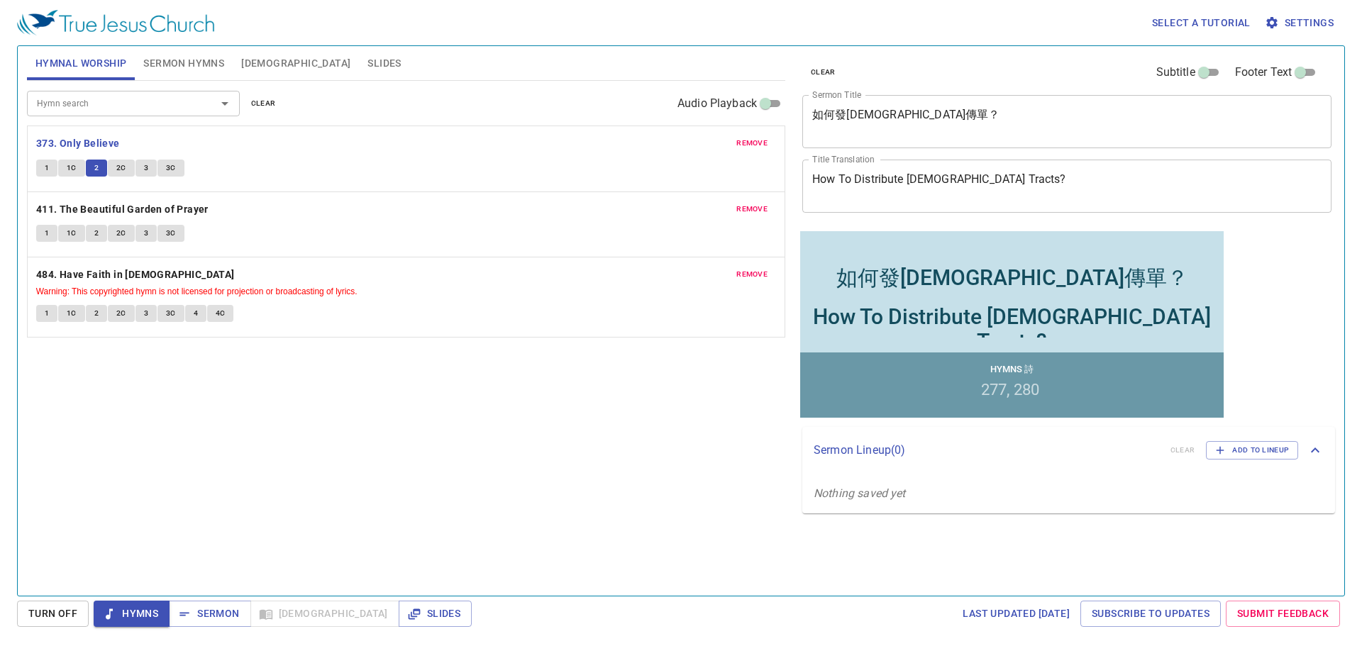
click at [123, 170] on span "2C" at bounding box center [121, 168] width 10 height 13
click at [141, 168] on button "3" at bounding box center [145, 168] width 21 height 17
click at [171, 167] on span "3C" at bounding box center [171, 168] width 10 height 13
click at [125, 210] on b "411. The Beautiful Garden of Prayer" at bounding box center [122, 210] width 172 height 18
click at [36, 228] on button "1" at bounding box center [46, 233] width 21 height 17
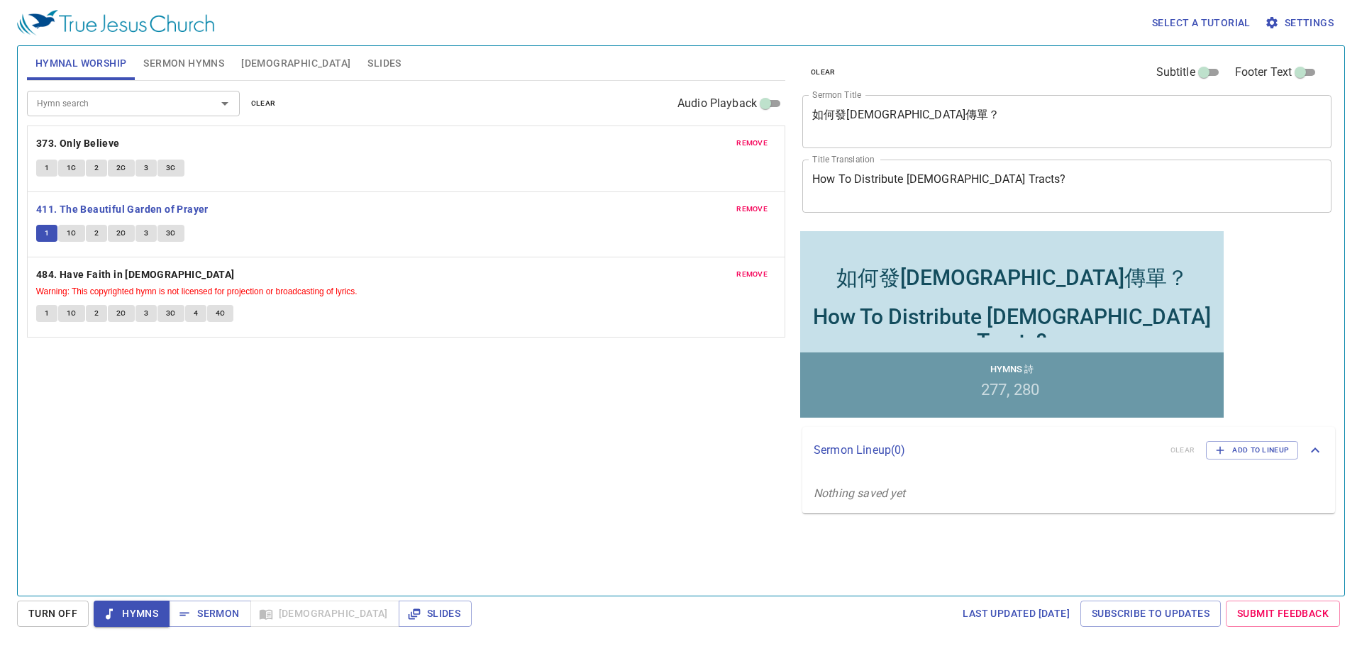
click at [95, 228] on span "2" at bounding box center [96, 233] width 4 height 13
click at [120, 232] on span "2C" at bounding box center [121, 233] width 10 height 13
click at [141, 233] on button "3" at bounding box center [145, 233] width 21 height 17
click at [167, 233] on span "3C" at bounding box center [171, 233] width 10 height 13
click at [106, 275] on b "484. Have Faith in God" at bounding box center [135, 275] width 199 height 18
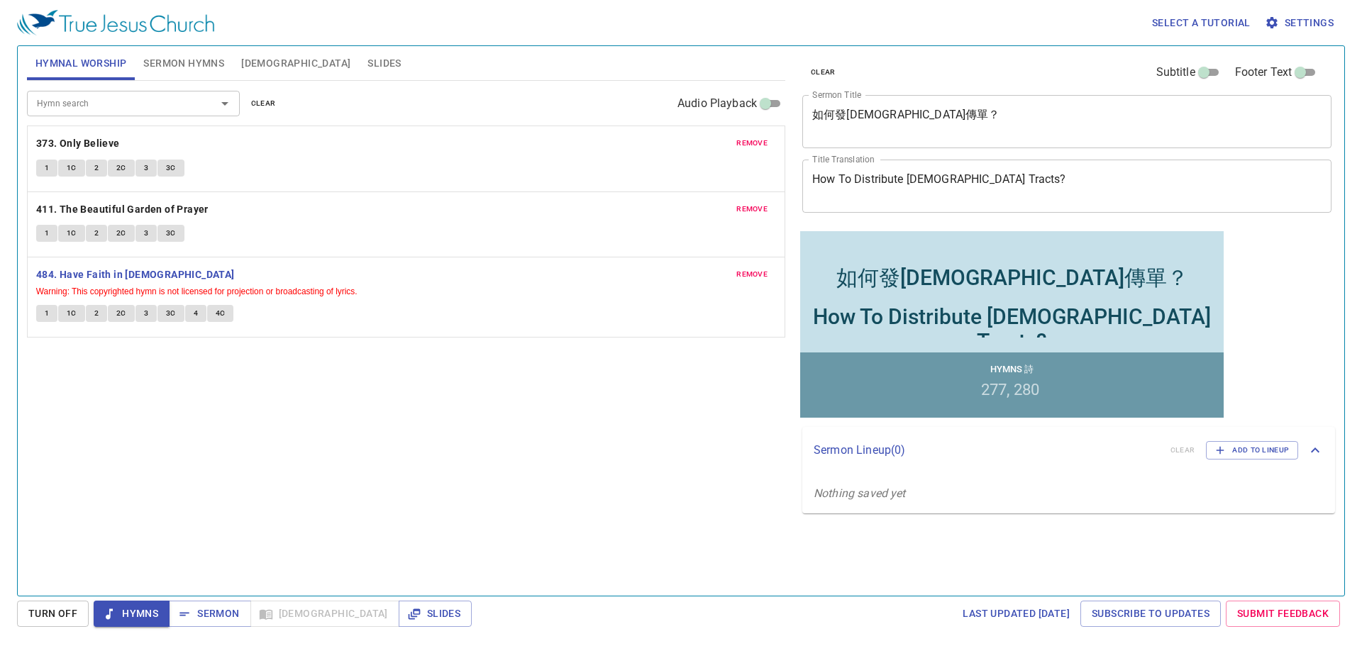
click at [43, 314] on button "1" at bounding box center [46, 313] width 21 height 17
click at [70, 313] on span "1C" at bounding box center [72, 313] width 10 height 13
click at [93, 313] on button "2" at bounding box center [96, 313] width 21 height 17
click at [118, 311] on span "2C" at bounding box center [121, 313] width 10 height 13
click at [197, 313] on button "4" at bounding box center [195, 313] width 21 height 17
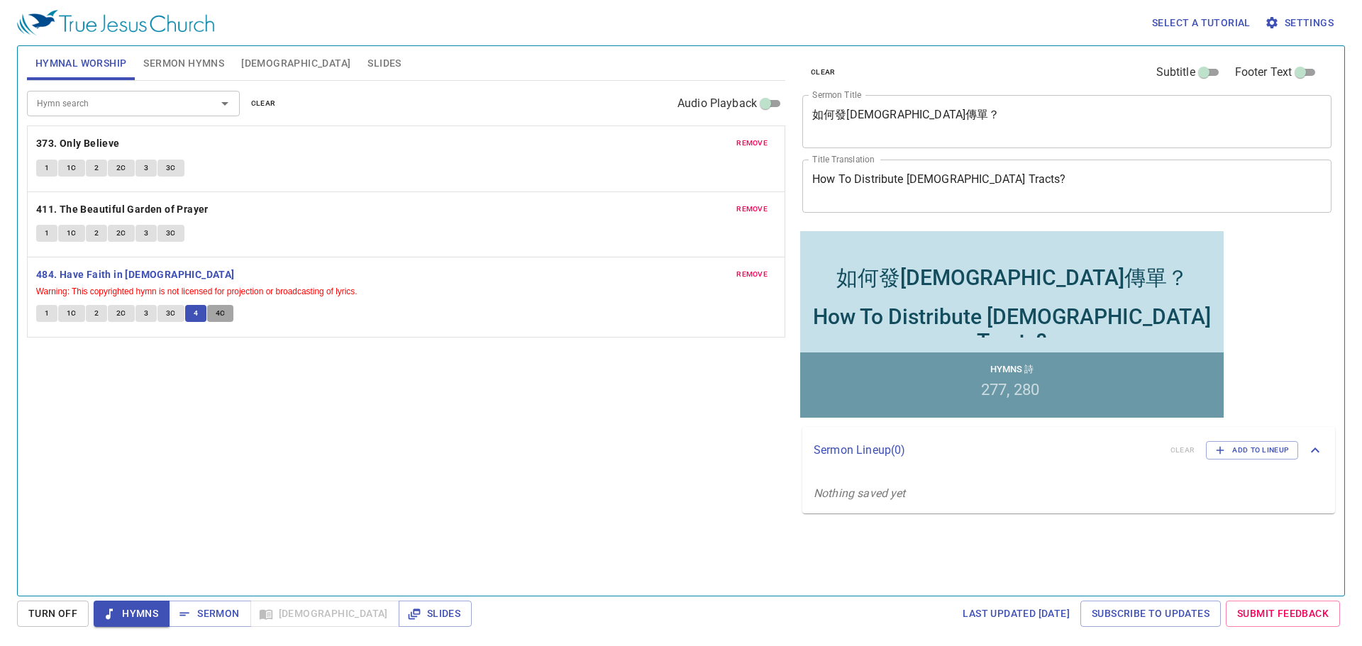
click at [221, 311] on span "4C" at bounding box center [221, 313] width 10 height 13
click at [210, 611] on span "Sermon" at bounding box center [209, 614] width 59 height 18
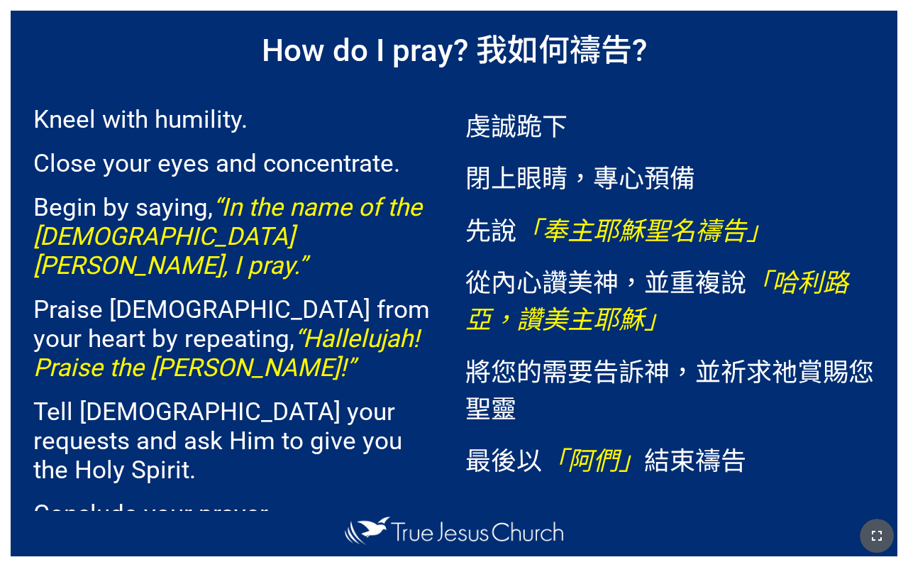
click at [889, 526] on button "button" at bounding box center [877, 535] width 34 height 34
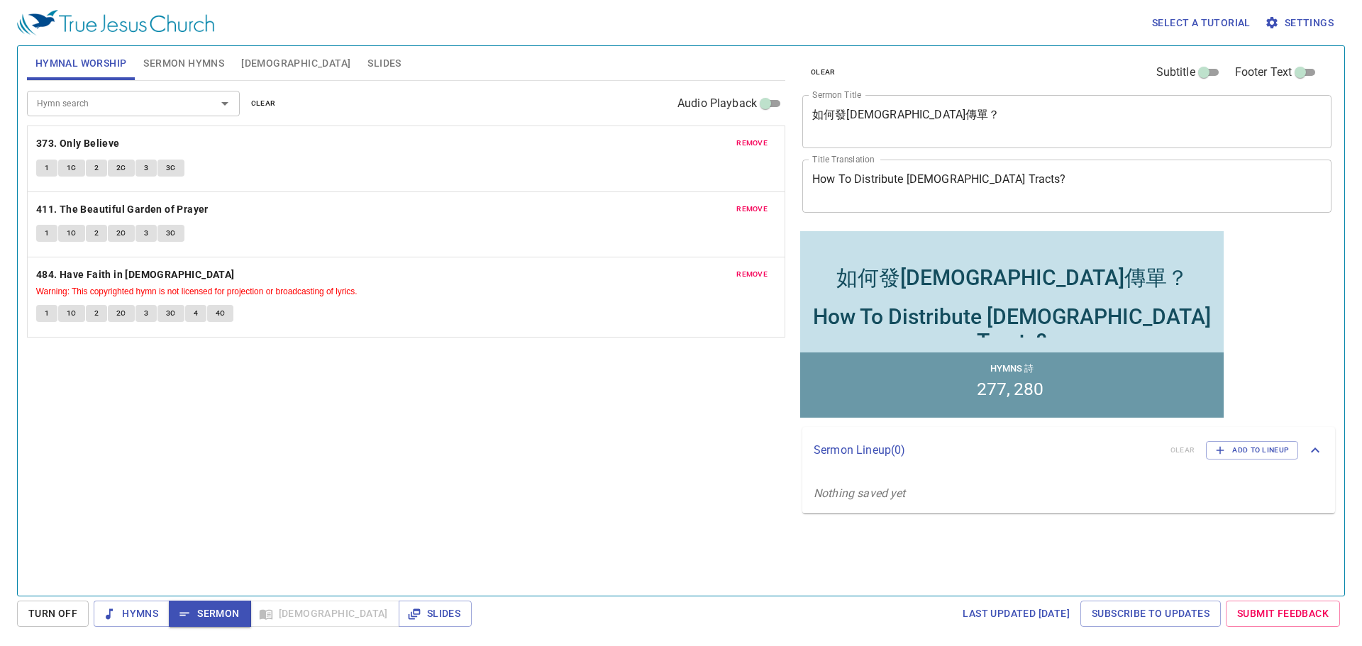
click at [189, 57] on span "Sermon Hymns" at bounding box center [183, 64] width 81 height 18
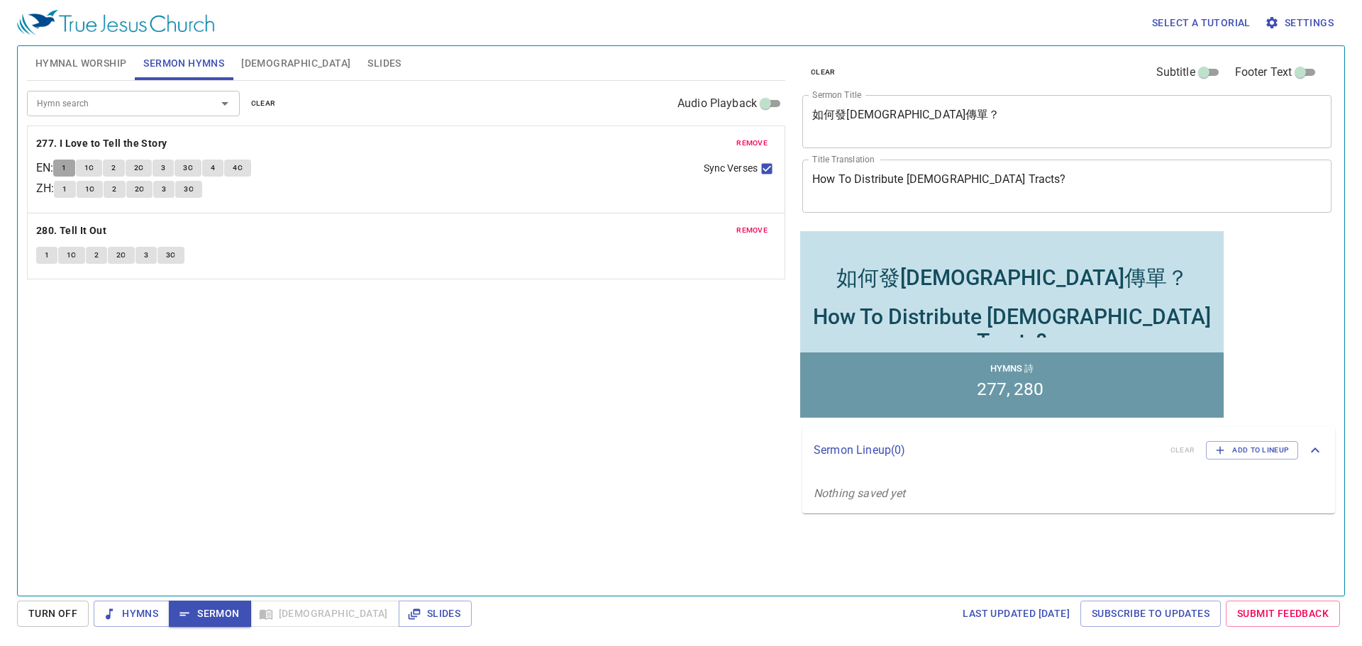
click at [66, 167] on span "1" at bounding box center [64, 168] width 4 height 13
click at [94, 167] on span "1C" at bounding box center [89, 168] width 10 height 13
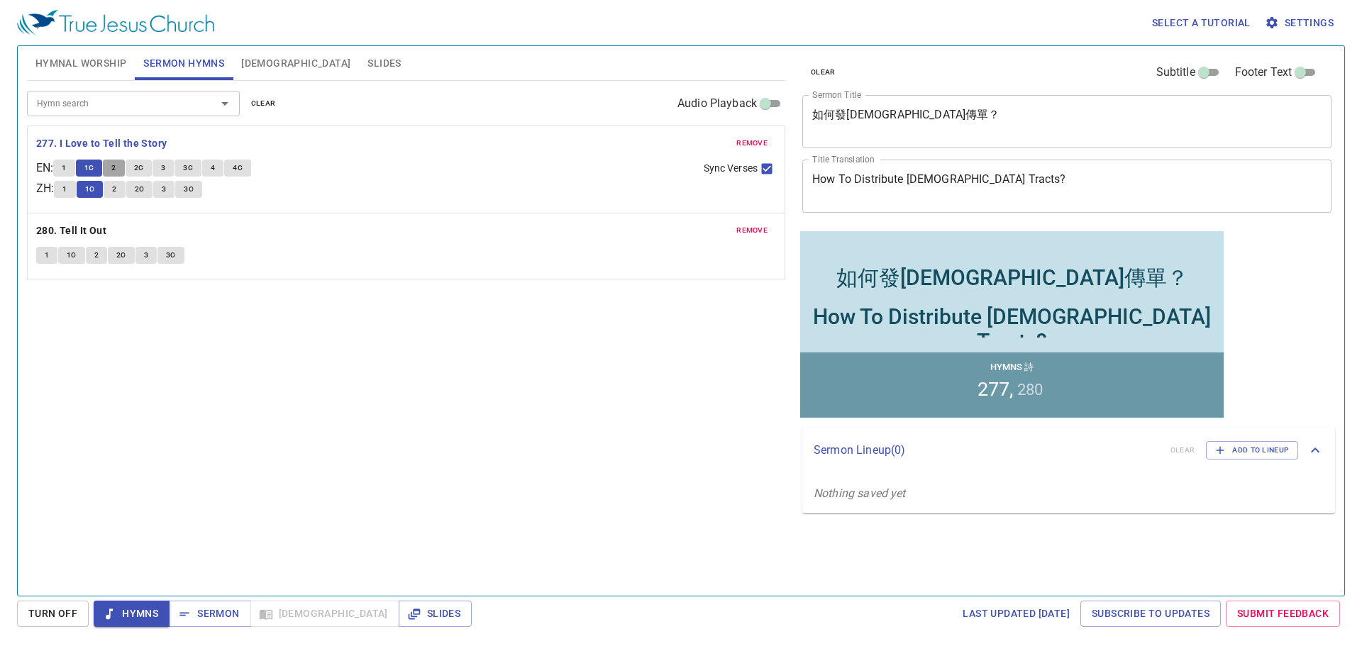
click at [116, 165] on span "2" at bounding box center [113, 168] width 4 height 13
click at [140, 165] on span "2C" at bounding box center [139, 168] width 10 height 13
click at [165, 167] on span "3" at bounding box center [163, 168] width 4 height 13
click at [193, 162] on span "3C" at bounding box center [188, 168] width 10 height 13
click at [215, 167] on span "4" at bounding box center [213, 168] width 4 height 13
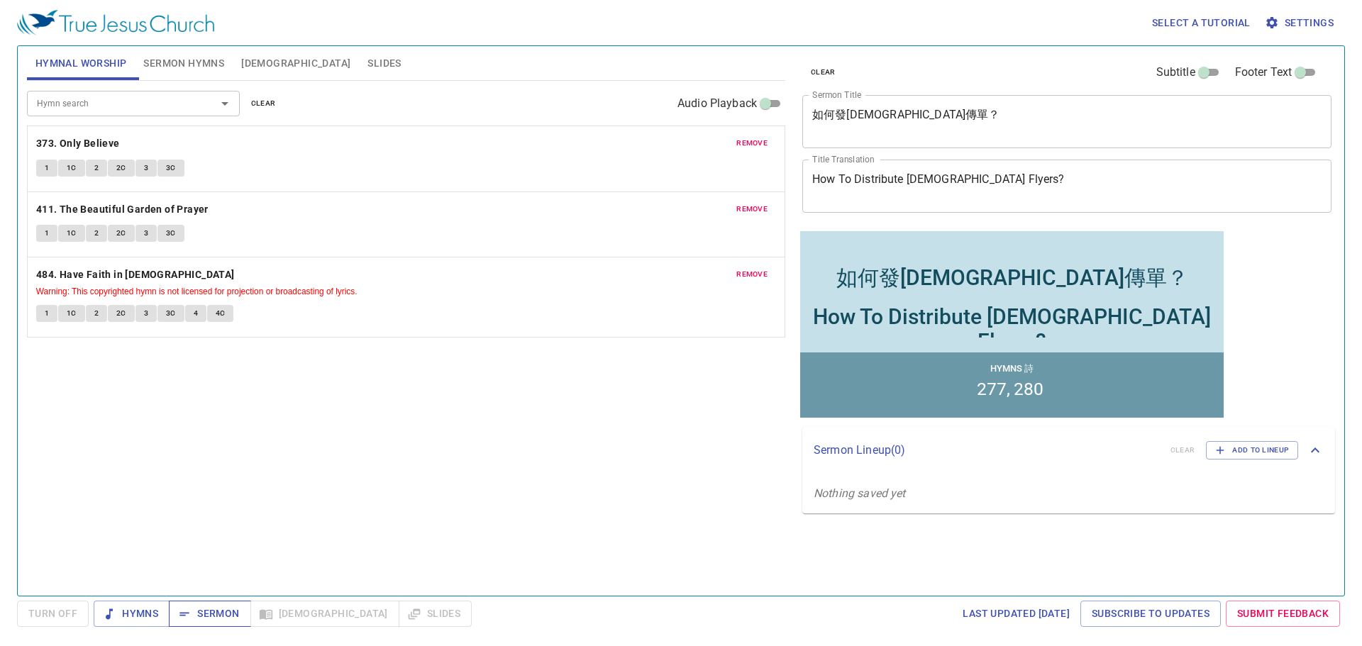
click at [204, 615] on span "Sermon" at bounding box center [209, 614] width 59 height 18
click at [591, 377] on div "Hymn search Hymn search clear Audio Playback remove 373. Only Believe 1 1C 2 2C…" at bounding box center [406, 332] width 758 height 503
click at [256, 64] on span "[DEMOGRAPHIC_DATA]" at bounding box center [295, 64] width 109 height 18
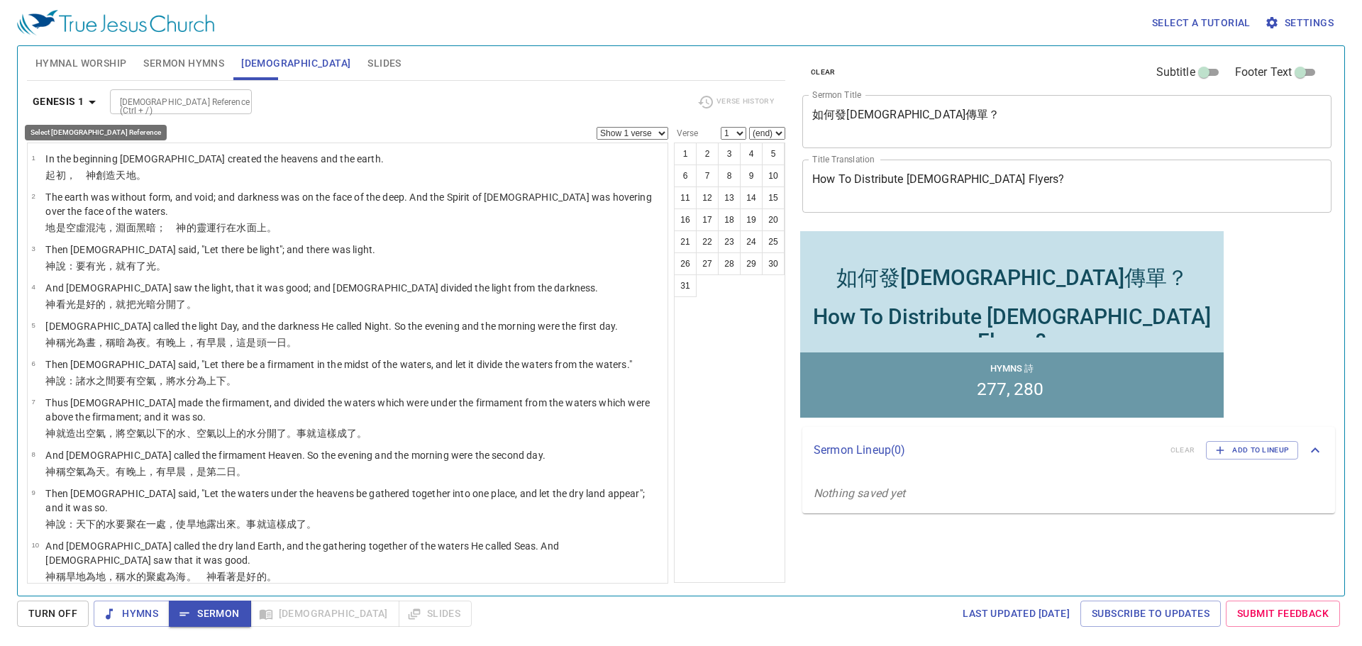
click at [90, 105] on icon "button" at bounding box center [92, 102] width 17 height 17
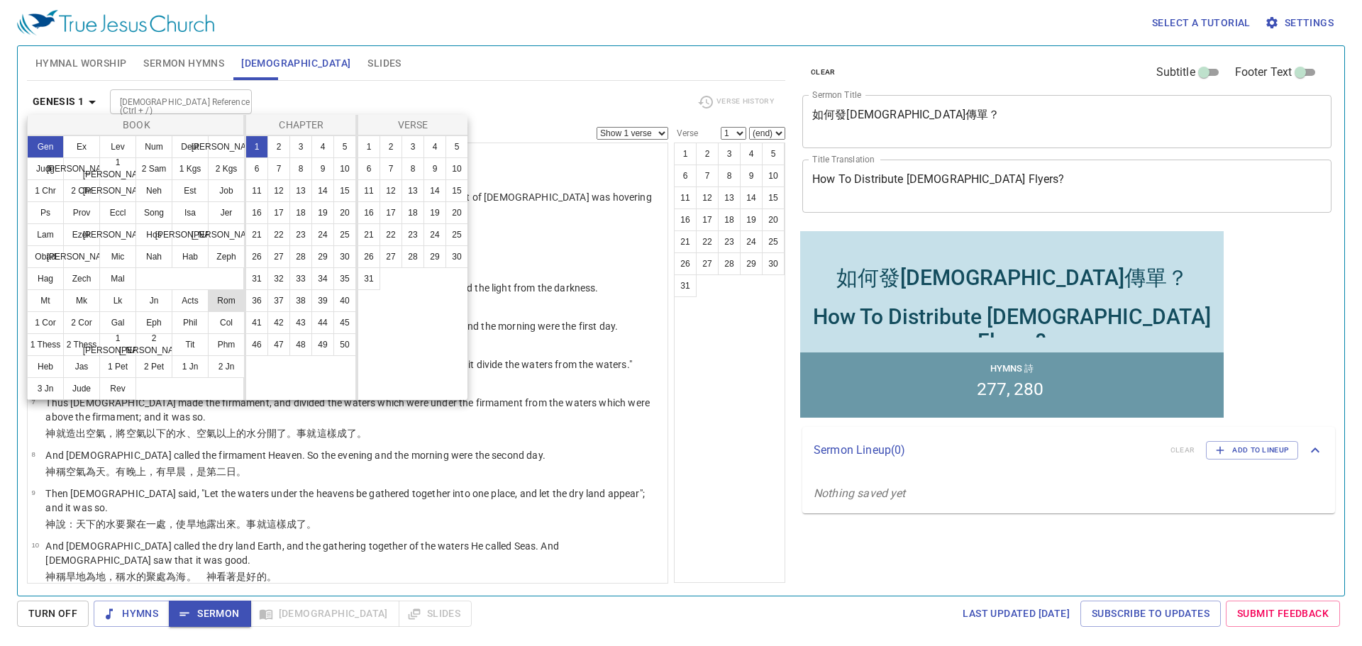
click at [223, 301] on button "Rom" at bounding box center [226, 300] width 37 height 23
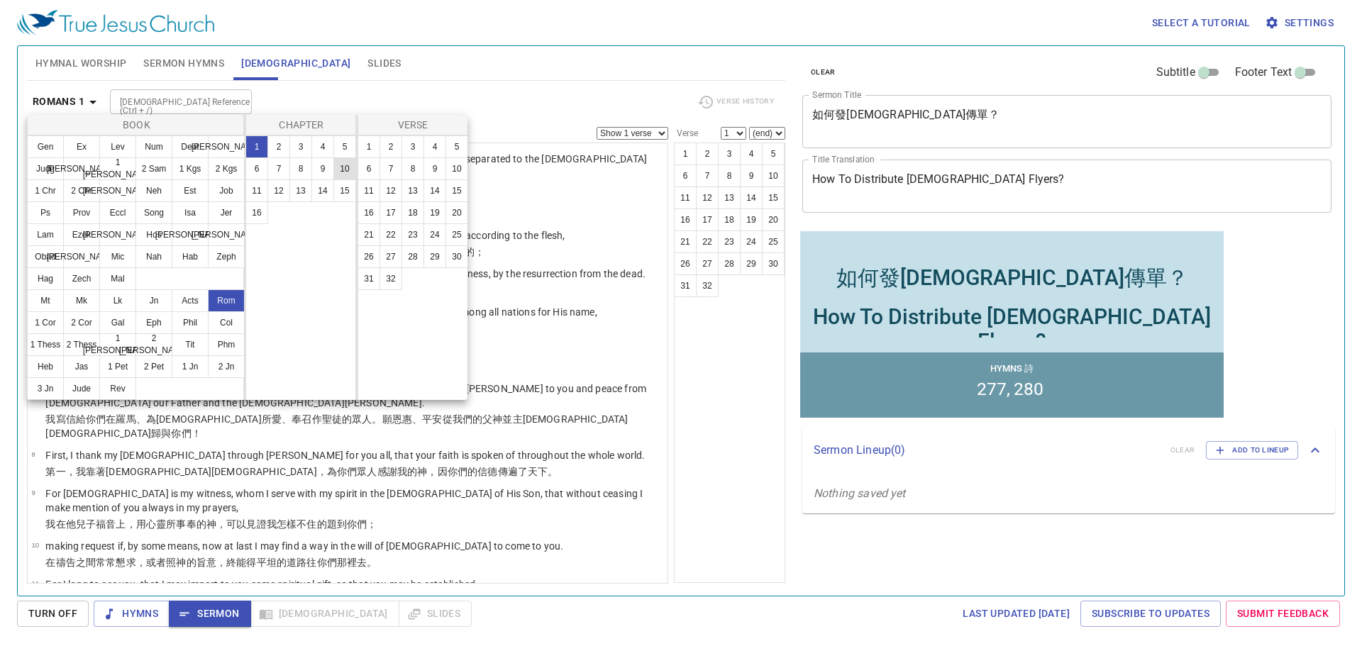
click at [340, 165] on button "10" at bounding box center [344, 168] width 23 height 23
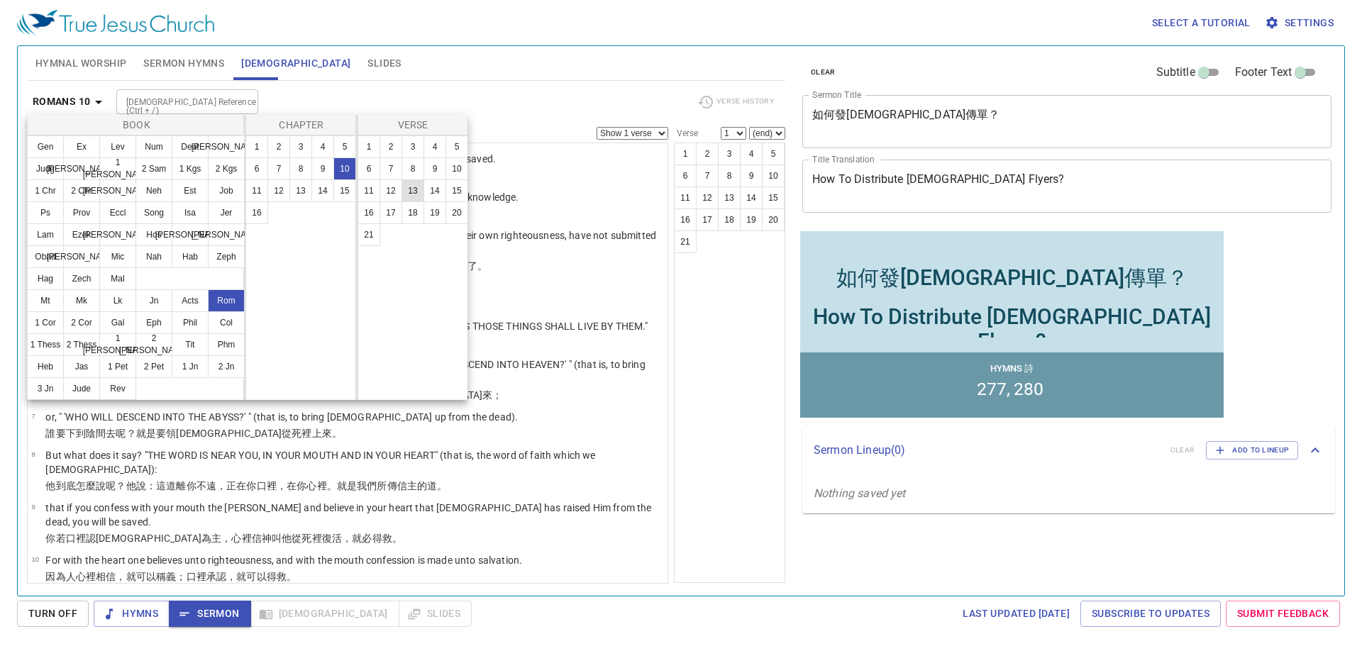
click at [413, 194] on button "13" at bounding box center [412, 190] width 23 height 23
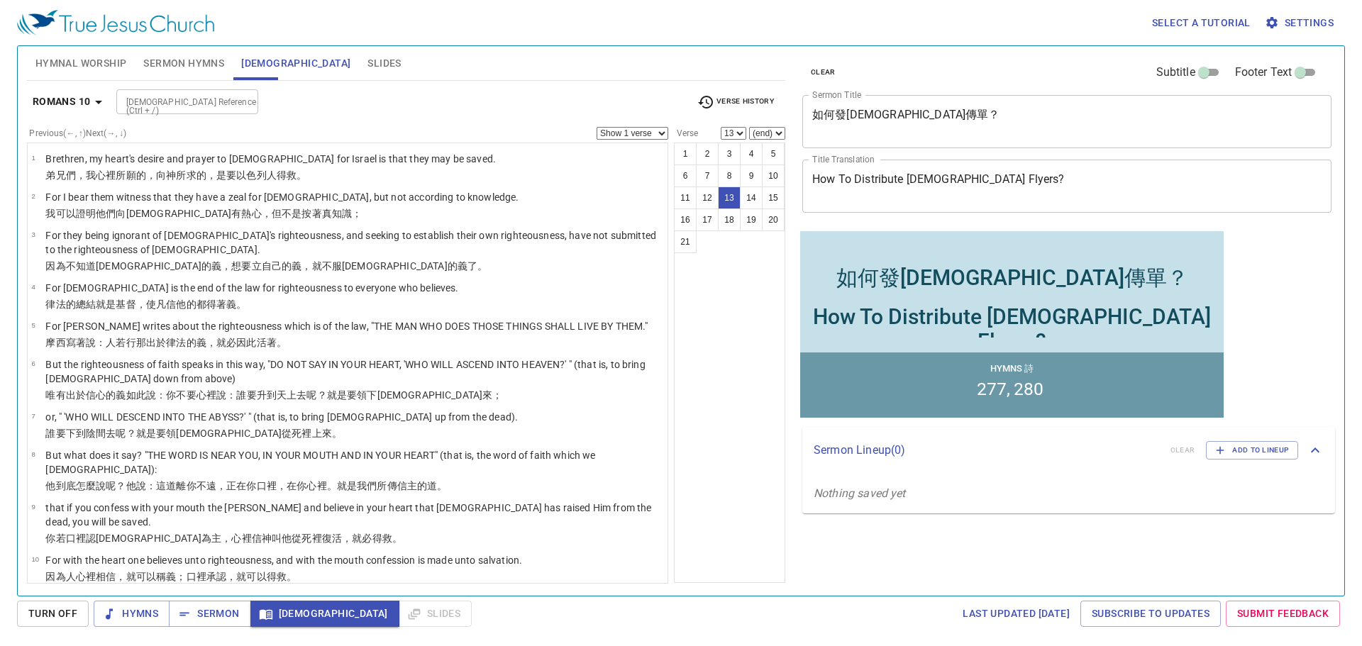
scroll to position [293, 0]
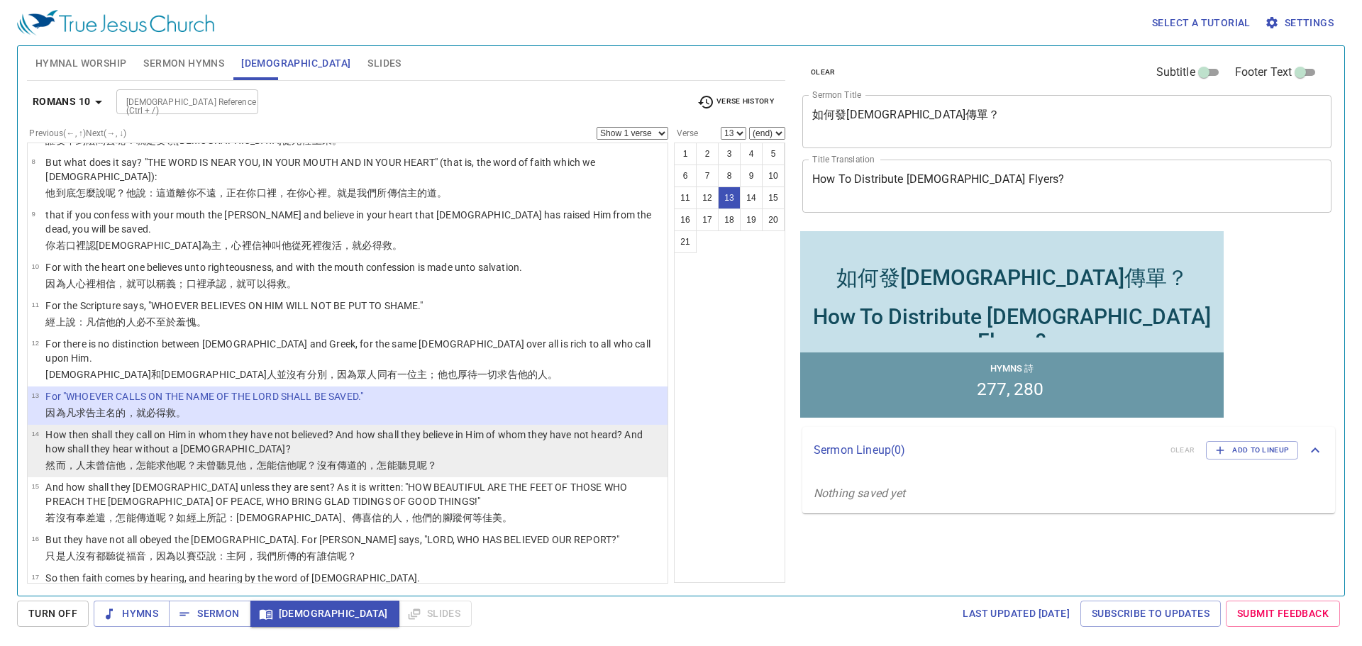
click at [286, 428] on p "How then shall they call on Him in whom they have not believed? And how shall t…" at bounding box center [354, 442] width 618 height 28
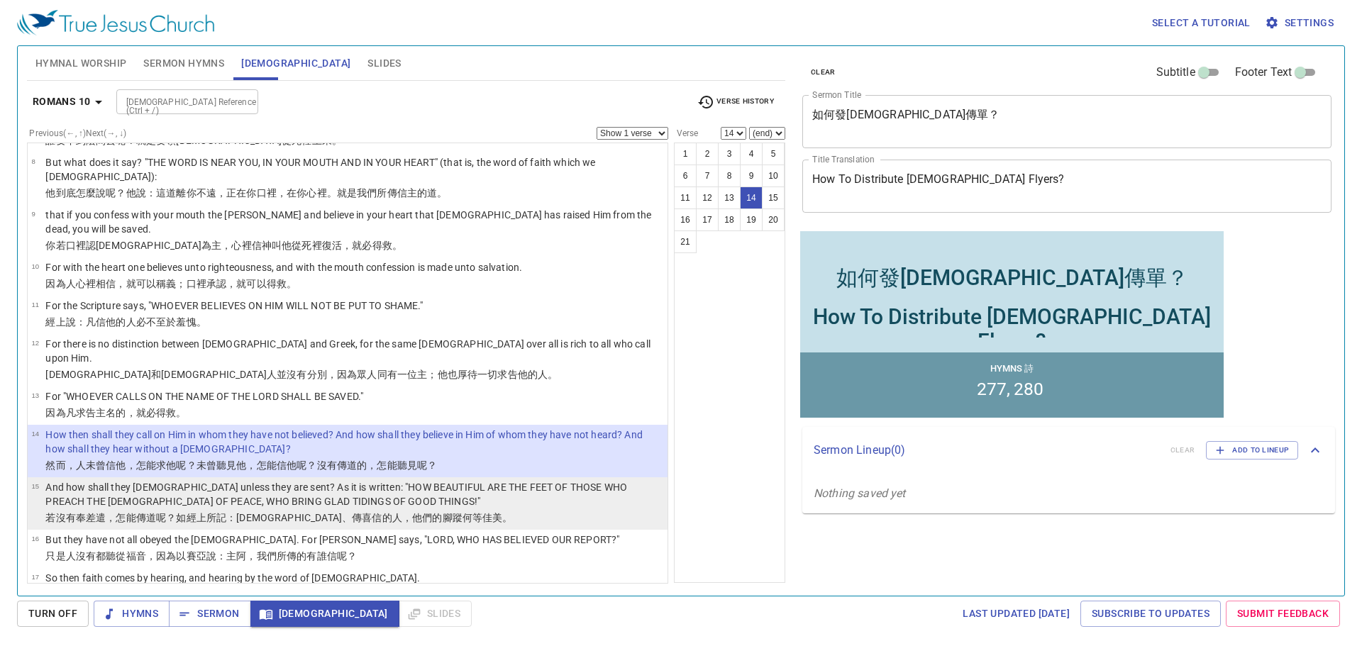
click at [289, 480] on p "And how shall they [DEMOGRAPHIC_DATA] unless they are sent? As it is written: "…" at bounding box center [354, 494] width 618 height 28
select select "15"
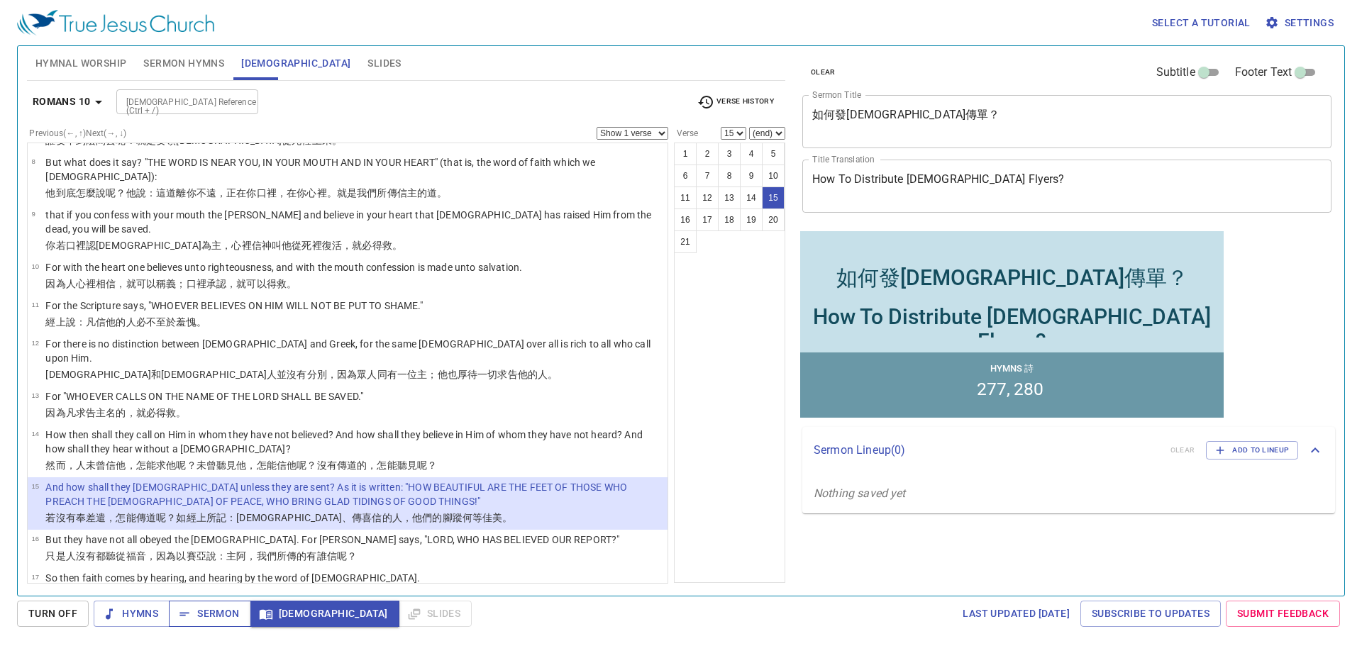
click at [202, 615] on span "Sermon" at bounding box center [209, 614] width 59 height 18
click at [343, 117] on div "Romans 10 Bible Reference (Ctrl + /) Bible Reference (Ctrl + /) Verse History" at bounding box center [406, 107] width 758 height 39
click at [184, 63] on span "Sermon Hymns" at bounding box center [183, 64] width 81 height 18
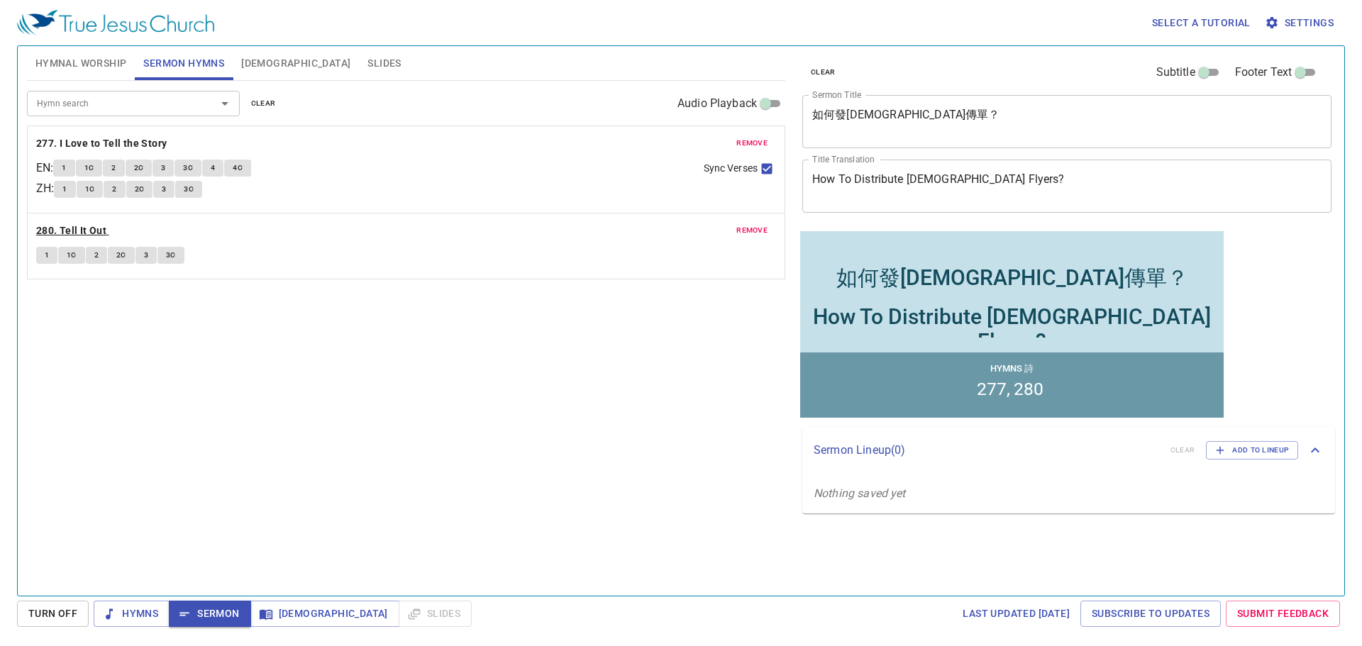
click at [63, 230] on b "280. Tell It Out" at bounding box center [71, 231] width 70 height 18
click at [45, 262] on button "1" at bounding box center [46, 255] width 21 height 17
click at [72, 257] on span "1C" at bounding box center [72, 255] width 10 height 13
click at [95, 256] on span "2" at bounding box center [96, 255] width 4 height 13
click at [121, 255] on span "2C" at bounding box center [121, 255] width 10 height 13
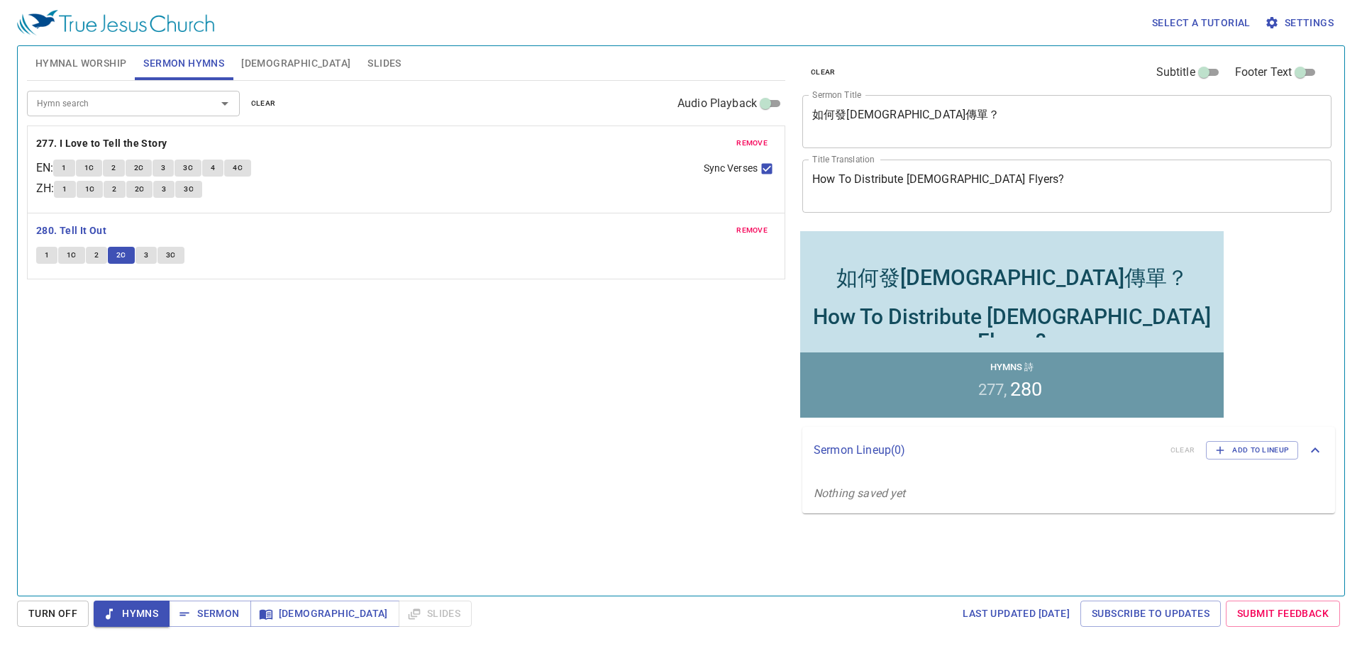
click at [145, 254] on span "3" at bounding box center [146, 255] width 4 height 13
click at [170, 253] on span "3C" at bounding box center [171, 255] width 10 height 13
click at [222, 613] on span "Sermon" at bounding box center [209, 614] width 59 height 18
drag, startPoint x: 305, startPoint y: 65, endPoint x: 296, endPoint y: 89, distance: 25.6
click at [367, 65] on span "Slides" at bounding box center [383, 64] width 33 height 18
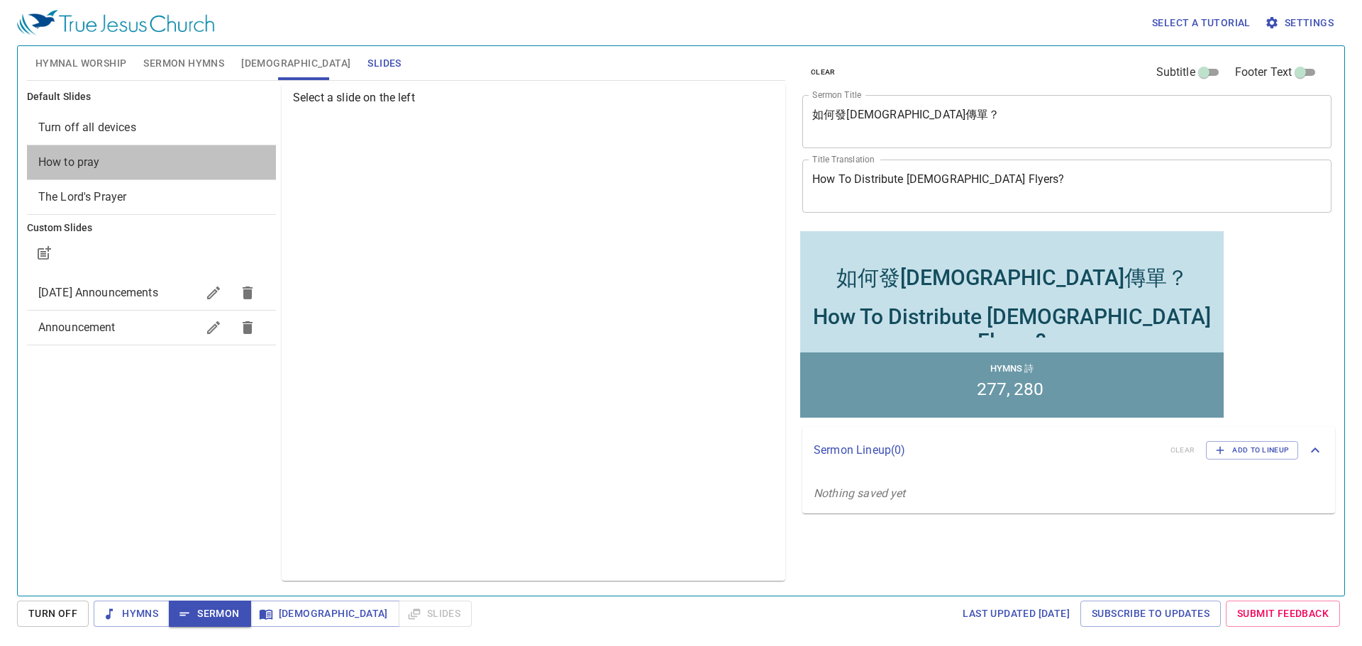
click at [104, 165] on span "How to pray" at bounding box center [151, 162] width 226 height 17
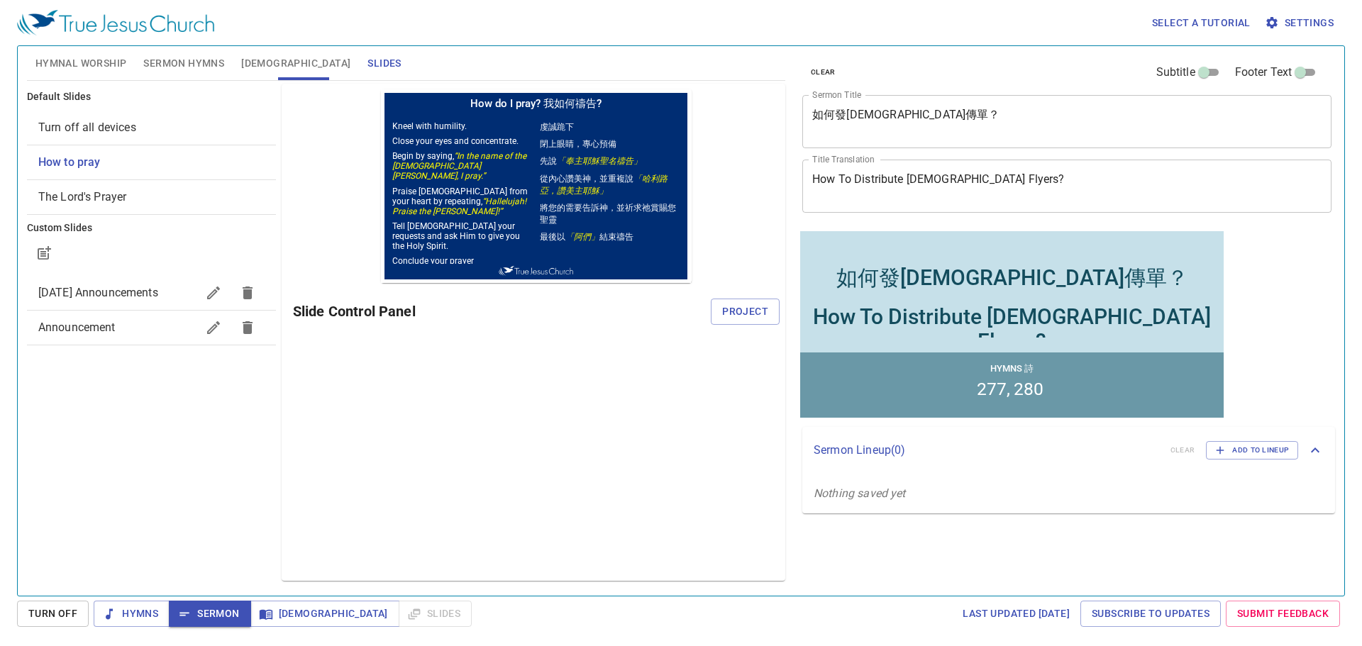
scroll to position [0, 0]
click at [725, 301] on button "Project" at bounding box center [745, 312] width 69 height 26
click at [585, 414] on div "Preview Only Slide Control Panel" at bounding box center [534, 332] width 504 height 497
click at [494, 641] on div "Select a tutorial Settings Hymnal Worship Sermon Hymns Bible Slides Hymn search…" at bounding box center [681, 323] width 1362 height 646
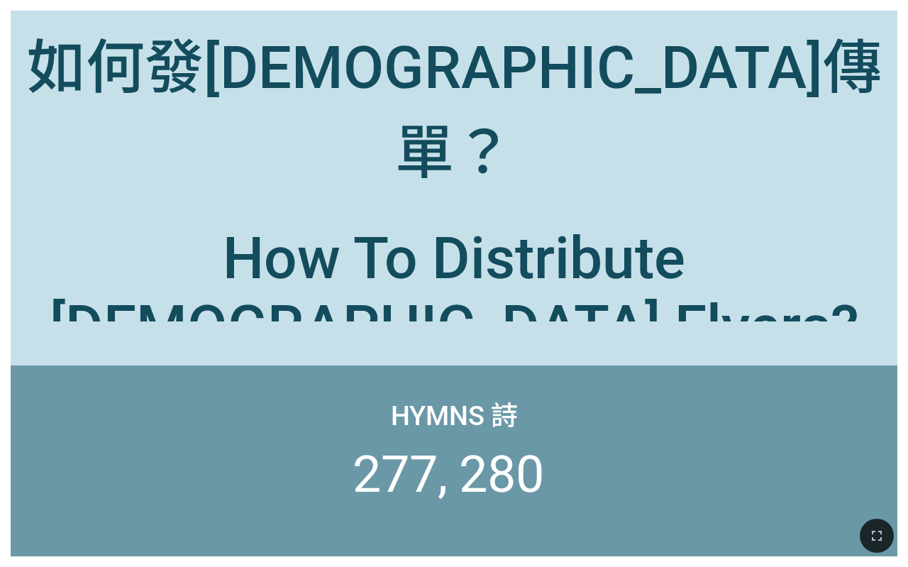
drag, startPoint x: 877, startPoint y: 533, endPoint x: 1266, endPoint y: 699, distance: 422.9
click at [877, 533] on icon "button" at bounding box center [876, 535] width 17 height 17
